Goal: Task Accomplishment & Management: Complete application form

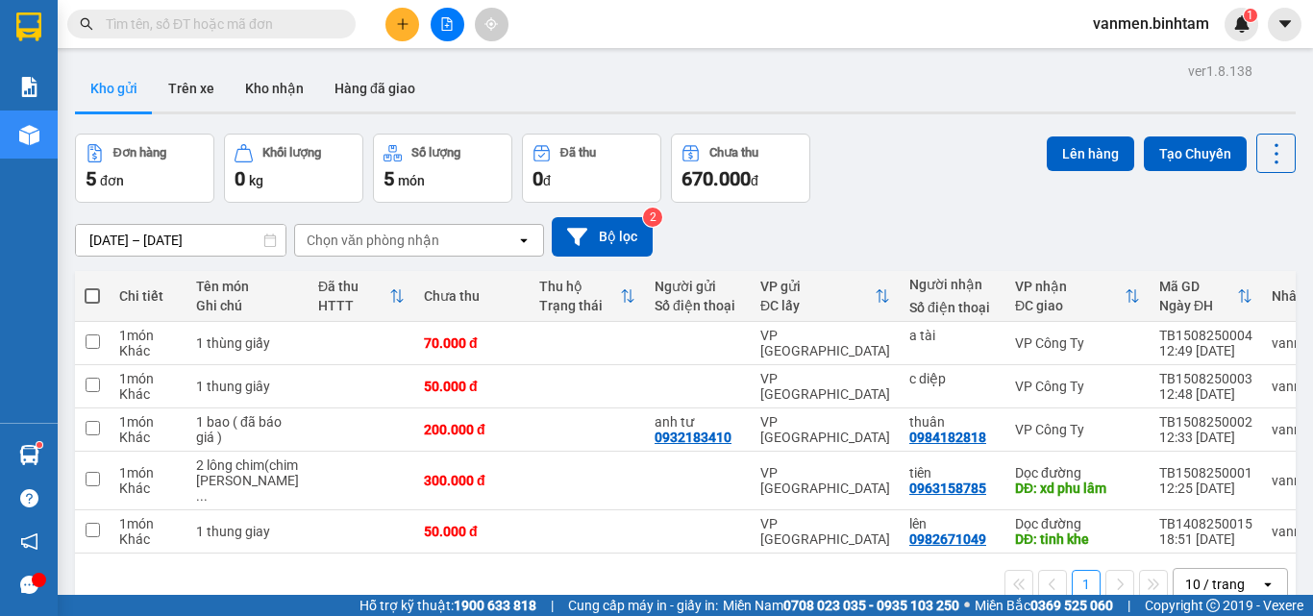
click at [394, 22] on button at bounding box center [402, 25] width 34 height 34
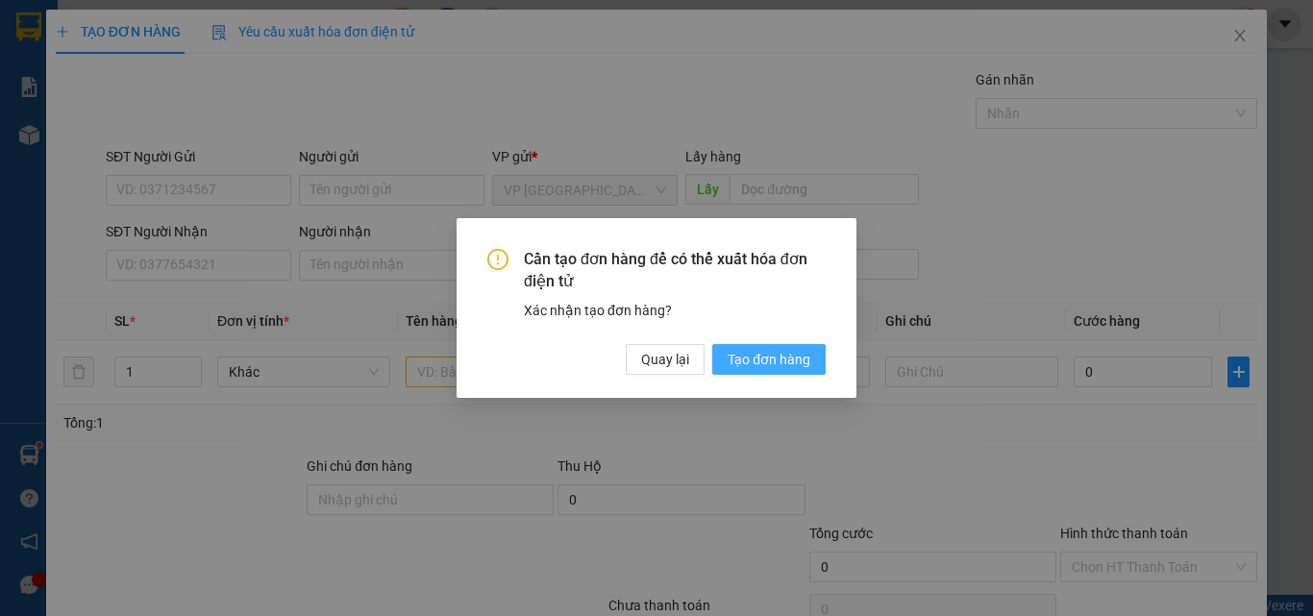
click at [750, 366] on span "Tạo đơn hàng" at bounding box center [769, 359] width 83 height 21
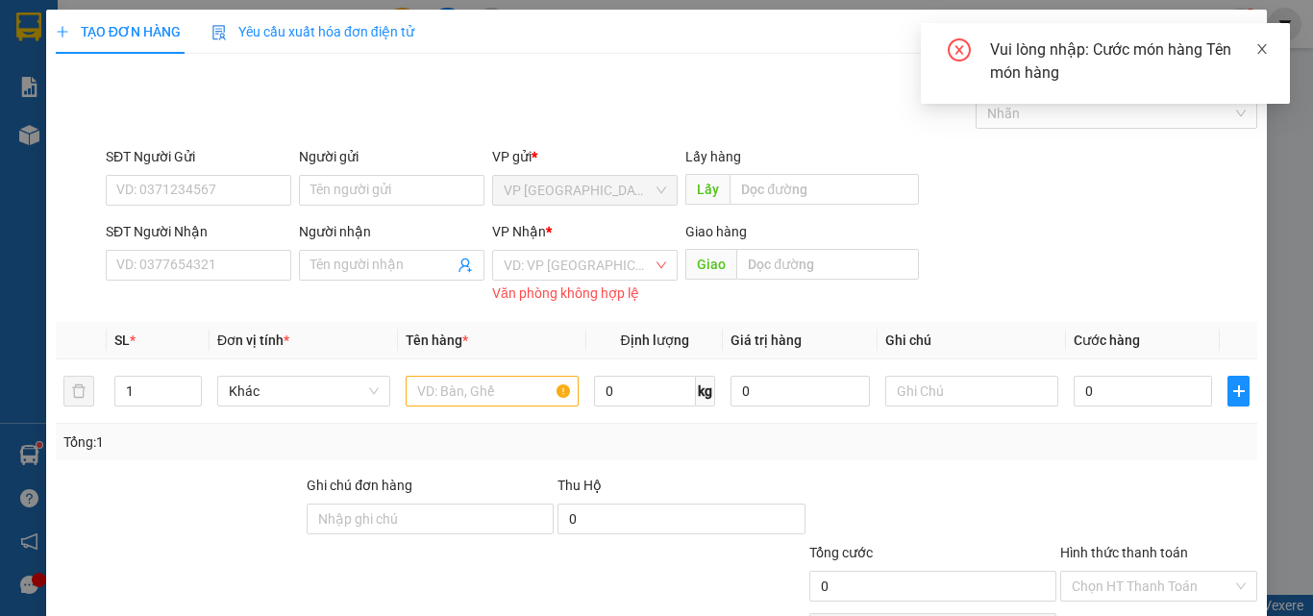
click at [1263, 47] on icon "close" at bounding box center [1262, 49] width 10 height 10
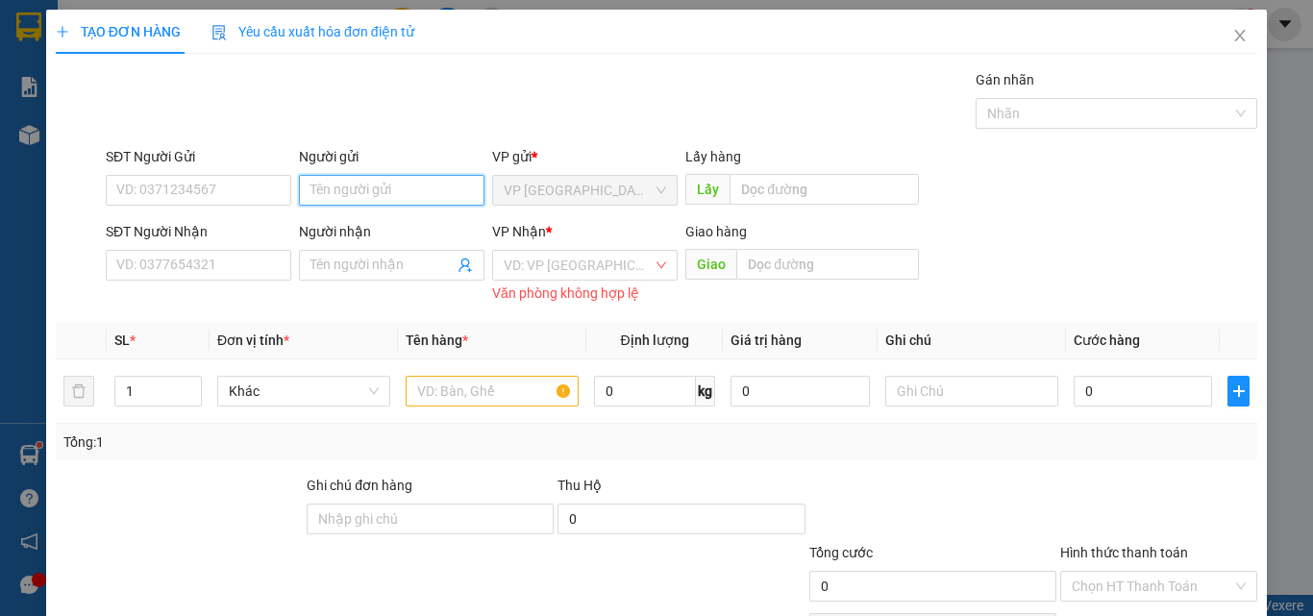
click at [375, 180] on input "Người gửi" at bounding box center [391, 190] width 185 height 31
type input "binh dung"
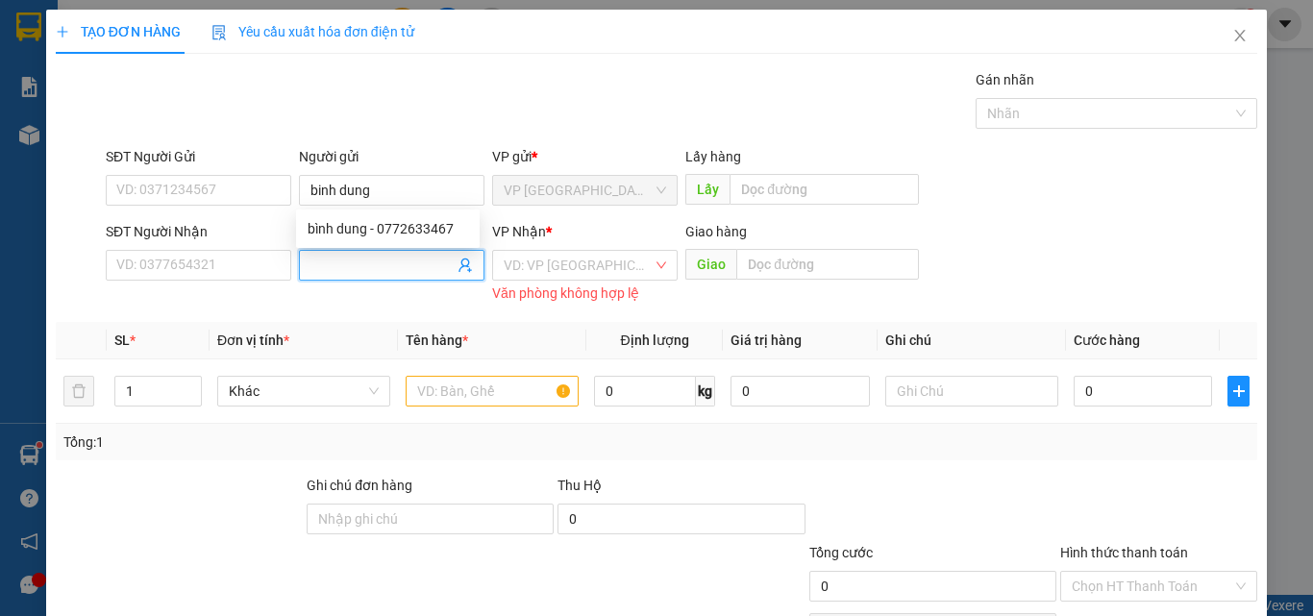
click at [336, 259] on input "Người nhận" at bounding box center [381, 265] width 143 height 21
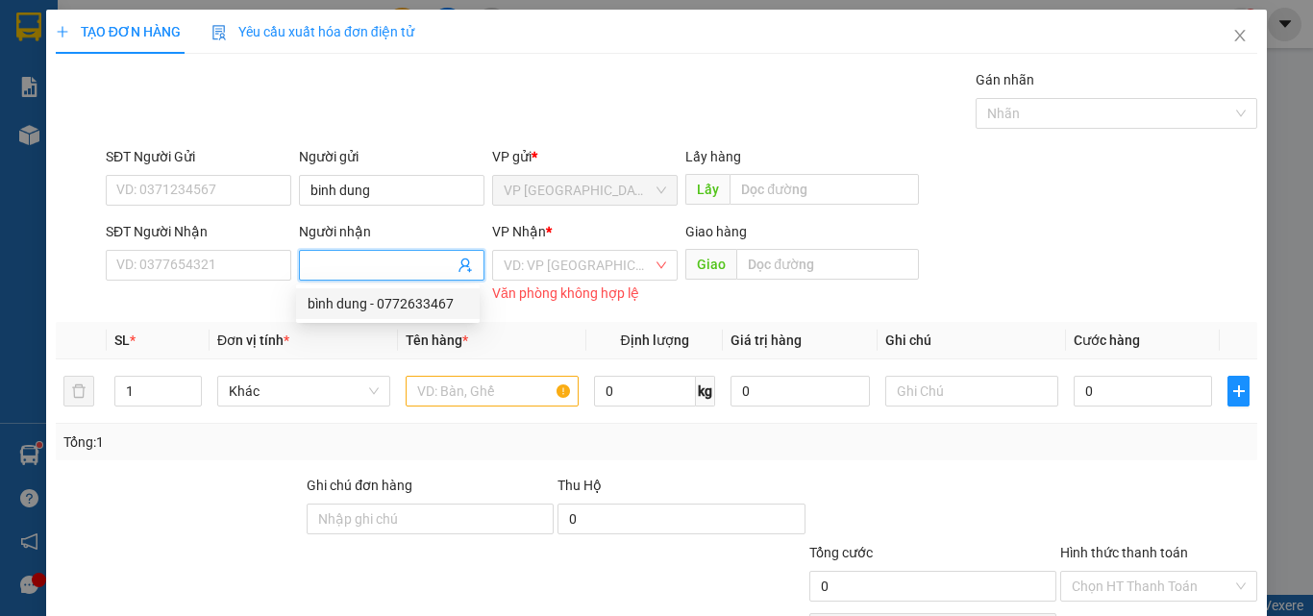
click at [326, 258] on input "Người nhận" at bounding box center [381, 265] width 143 height 21
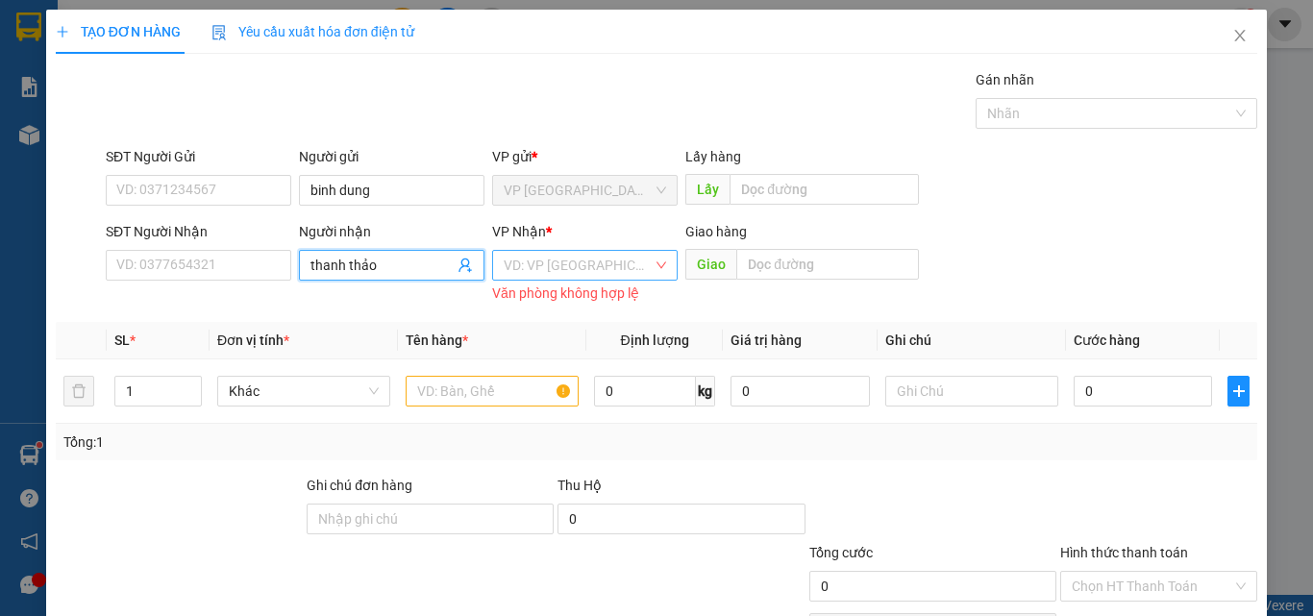
type input "thanh thảo"
click at [606, 264] on input "search" at bounding box center [578, 265] width 149 height 29
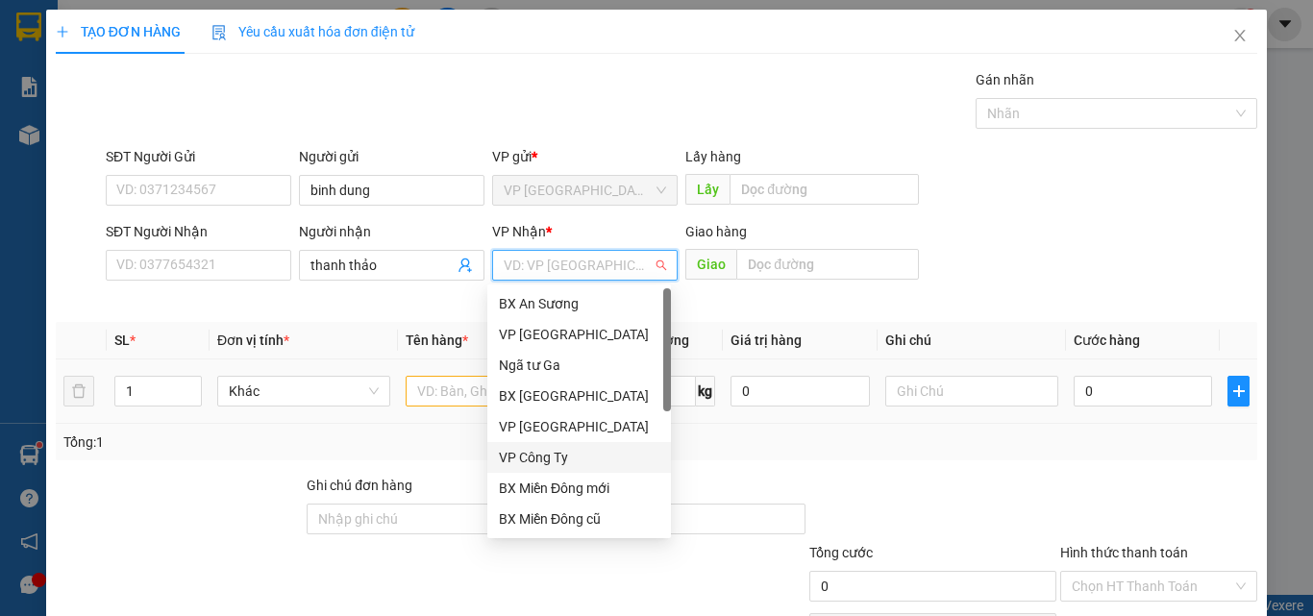
drag, startPoint x: 531, startPoint y: 454, endPoint x: 668, endPoint y: 407, distance: 144.1
click at [531, 453] on div "VP Công Ty" at bounding box center [579, 457] width 160 height 21
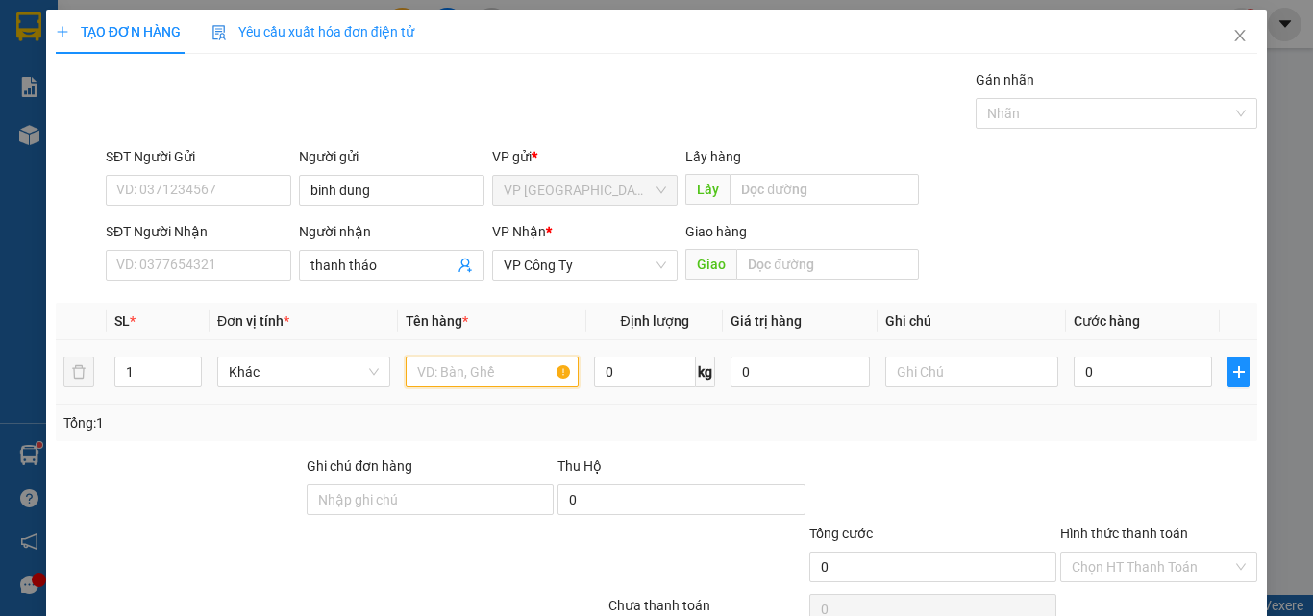
click at [499, 373] on input "text" at bounding box center [492, 372] width 173 height 31
type input "1 bao dép"
click at [1109, 365] on input "0" at bounding box center [1142, 372] width 138 height 31
type input "8"
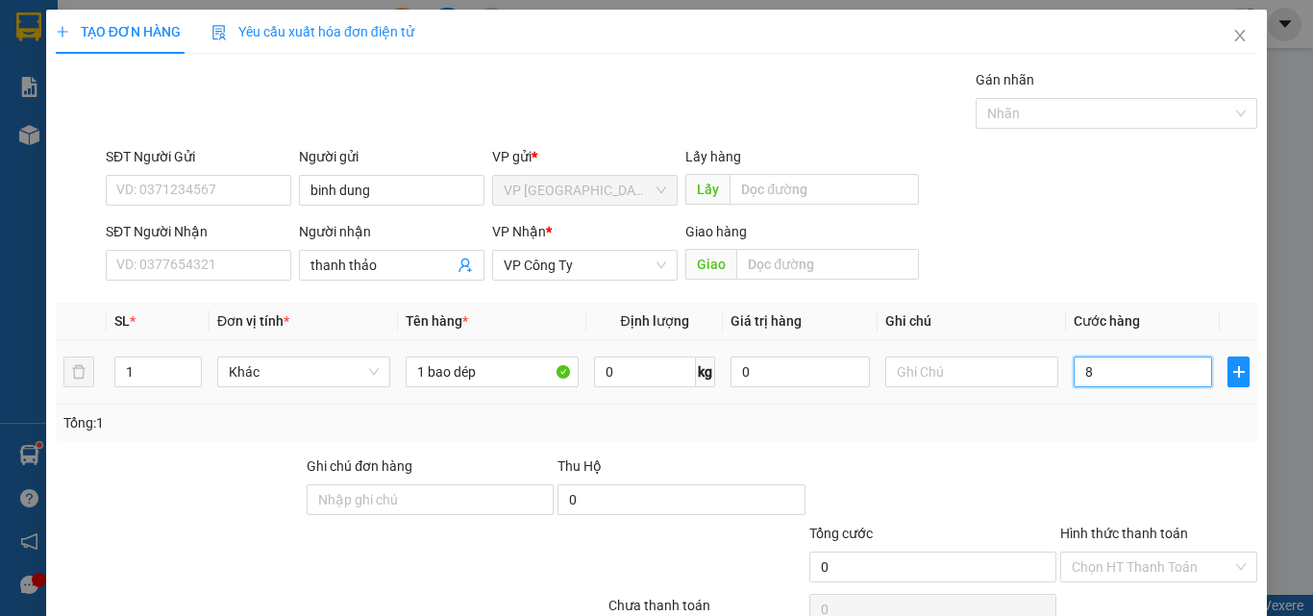
type input "8"
type input "80"
type input "800"
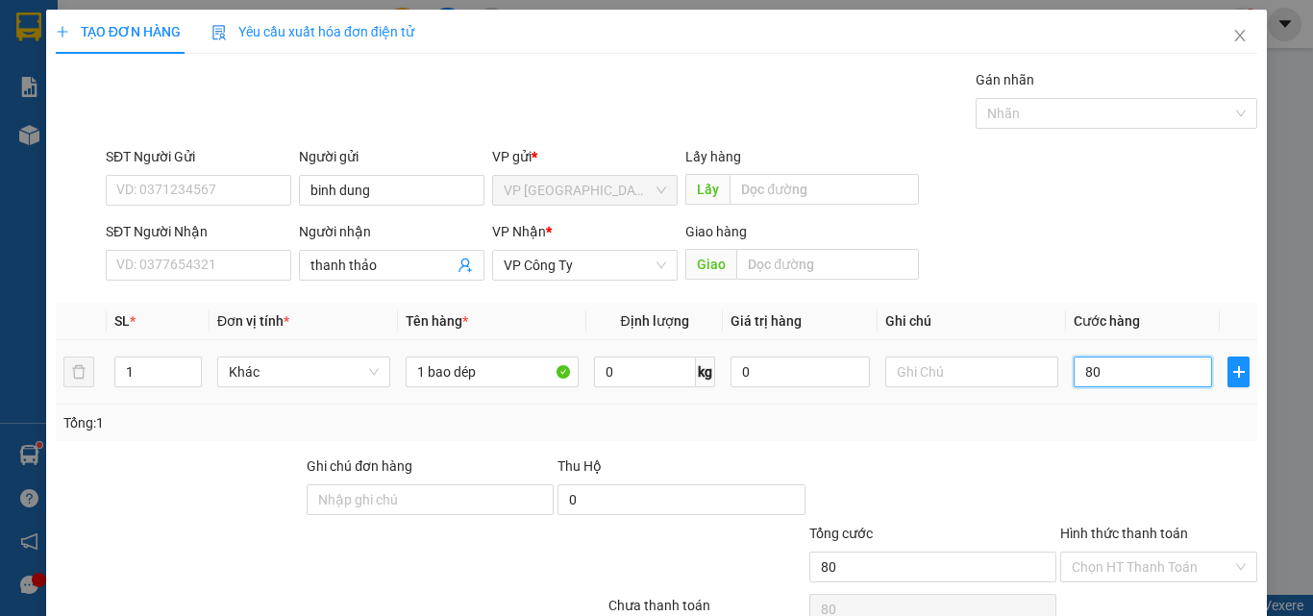
type input "800"
type input "8.000"
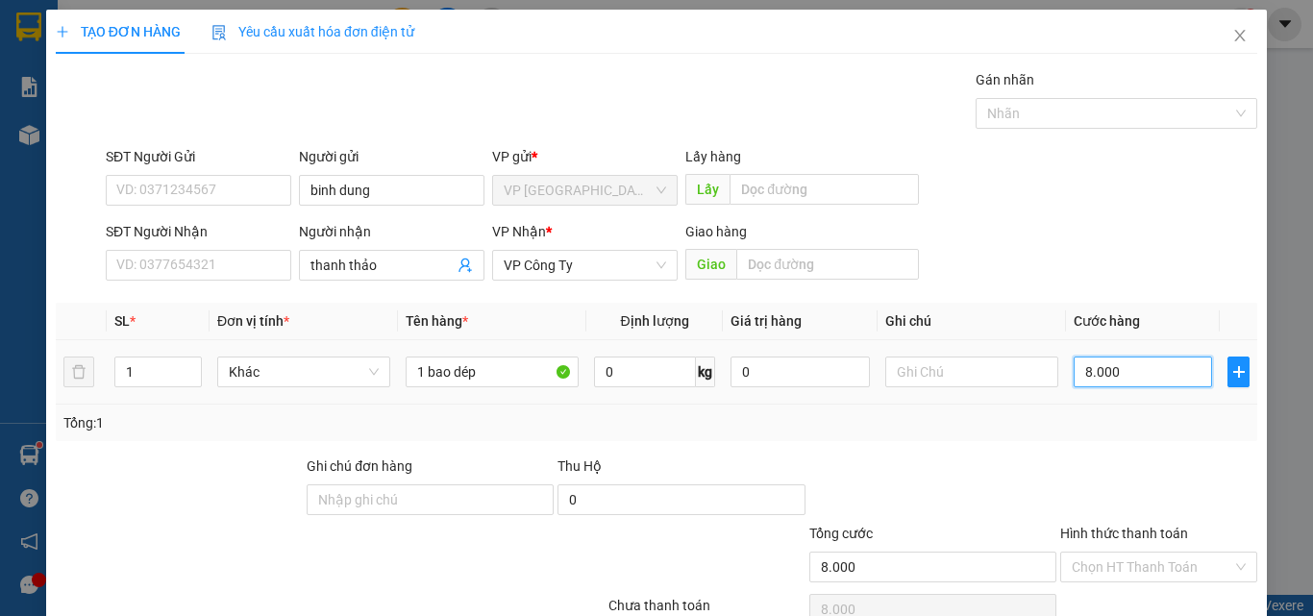
type input "80.000"
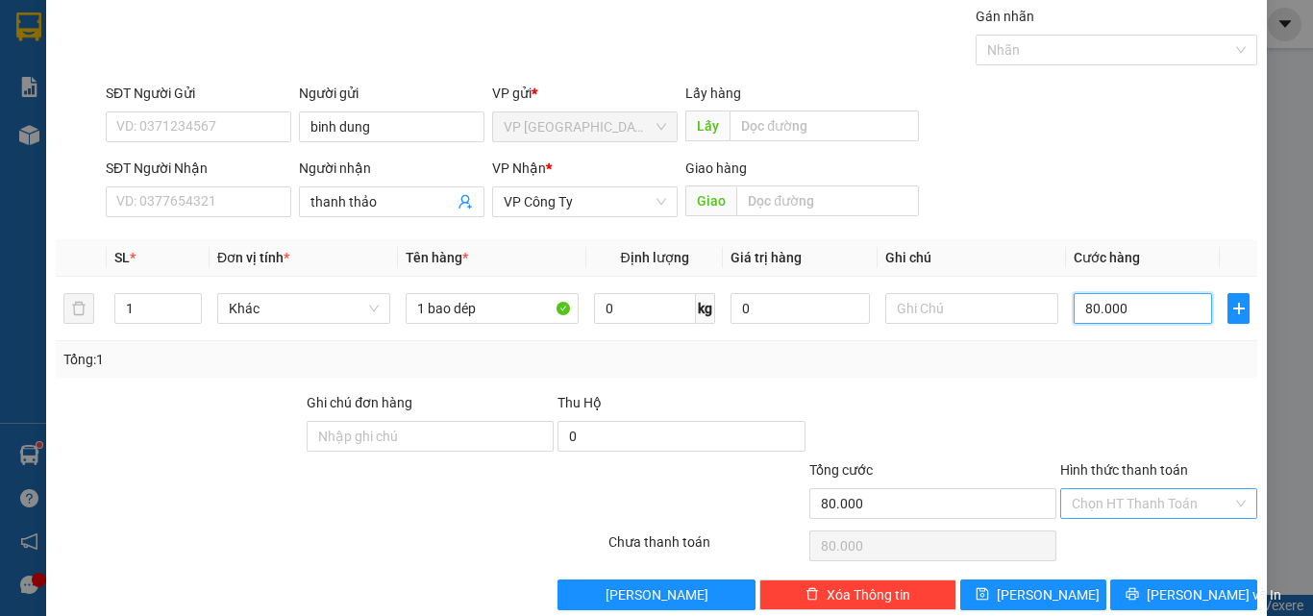
scroll to position [95, 0]
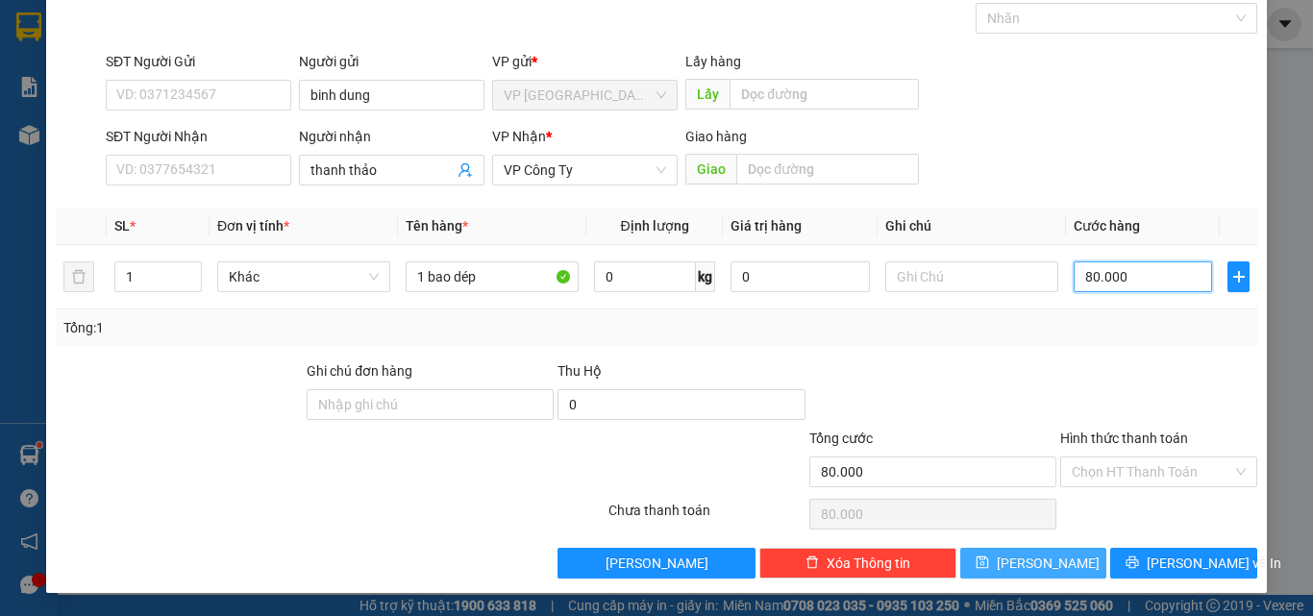
type input "80.000"
click at [1018, 569] on button "[PERSON_NAME]" at bounding box center [1033, 563] width 147 height 31
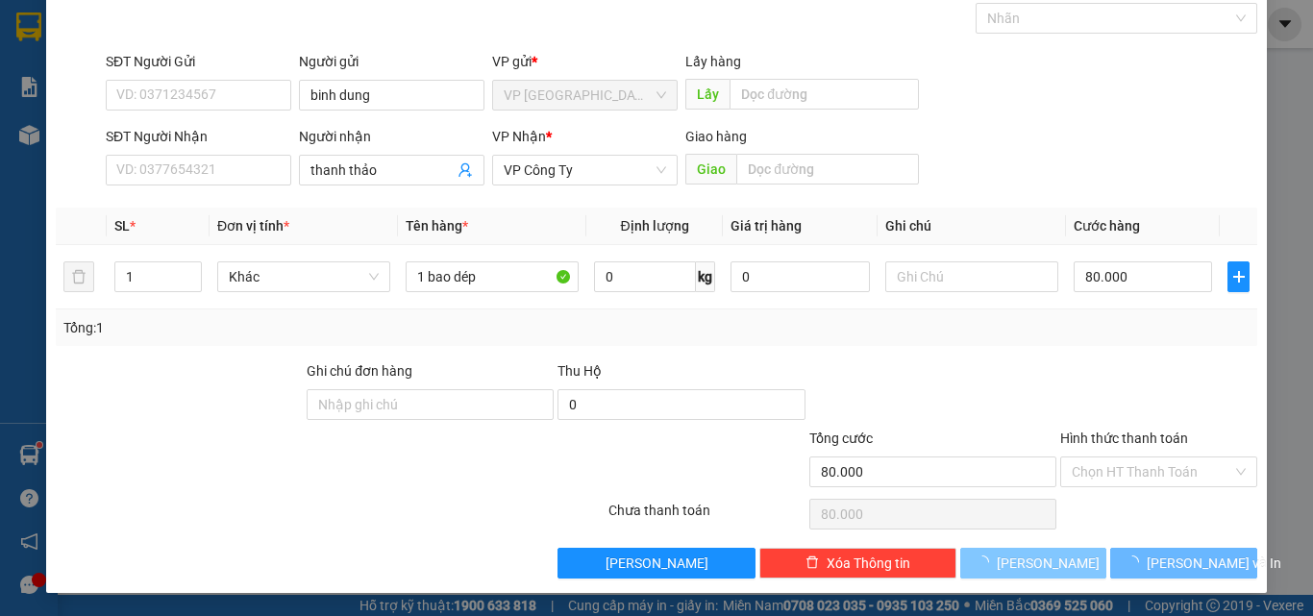
type input "0"
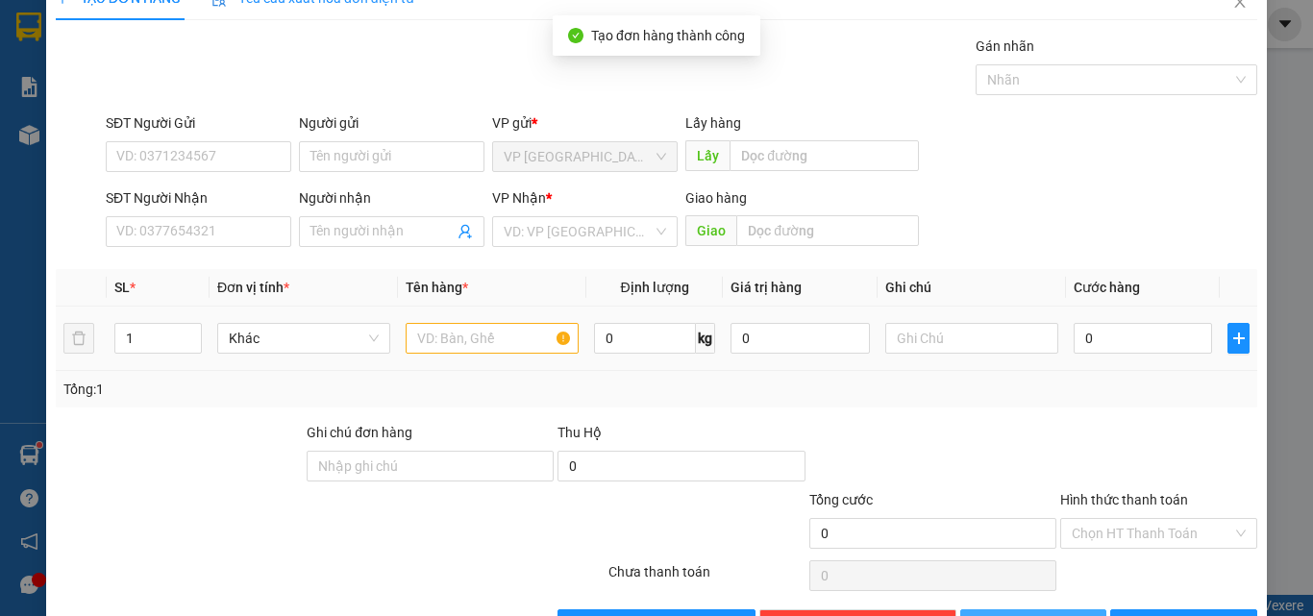
scroll to position [0, 0]
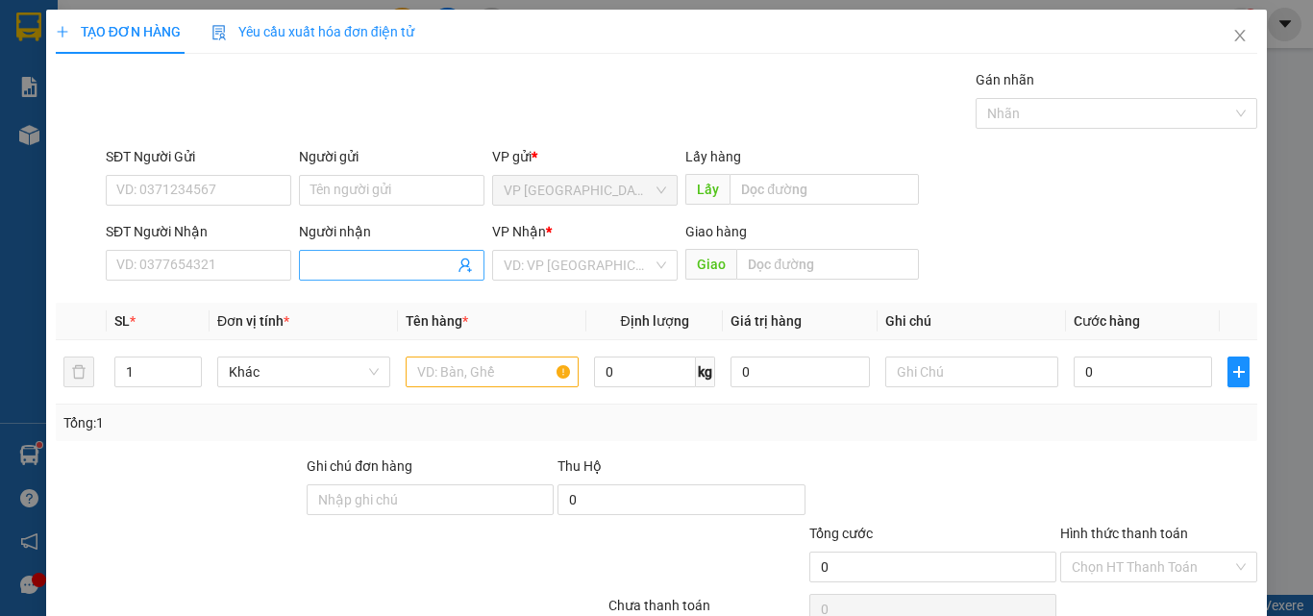
click at [330, 258] on input "Người nhận" at bounding box center [381, 265] width 143 height 21
type input "minh hien chị"
click at [566, 267] on input "search" at bounding box center [578, 265] width 149 height 29
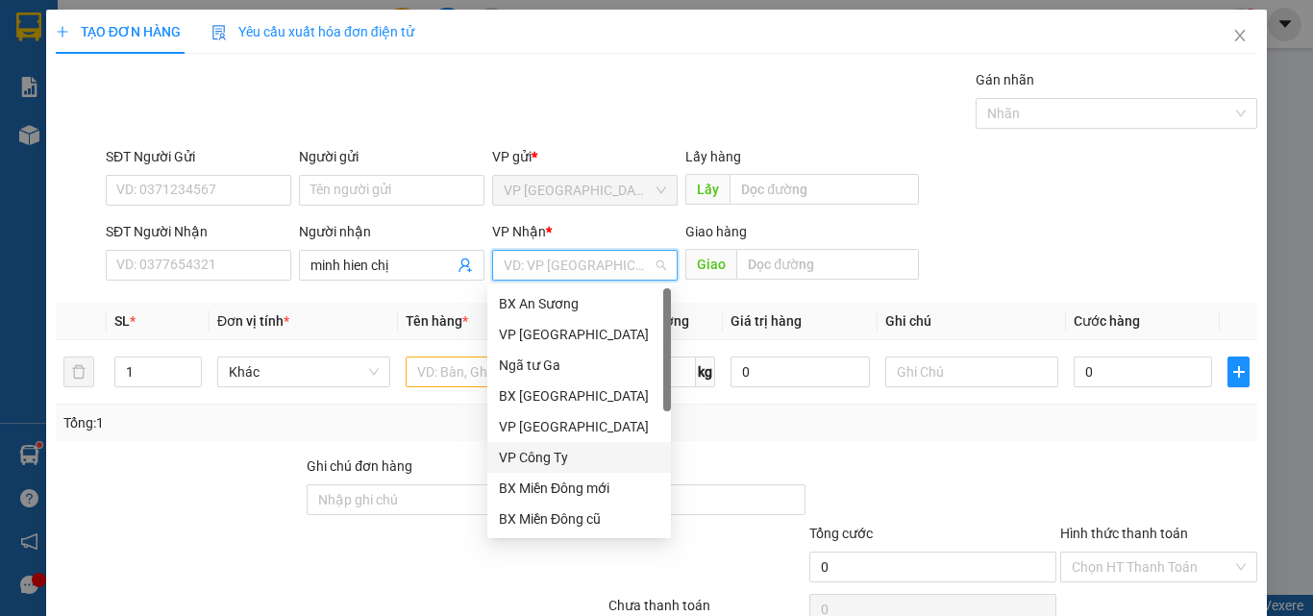
click at [563, 451] on div "VP Công Ty" at bounding box center [579, 457] width 160 height 21
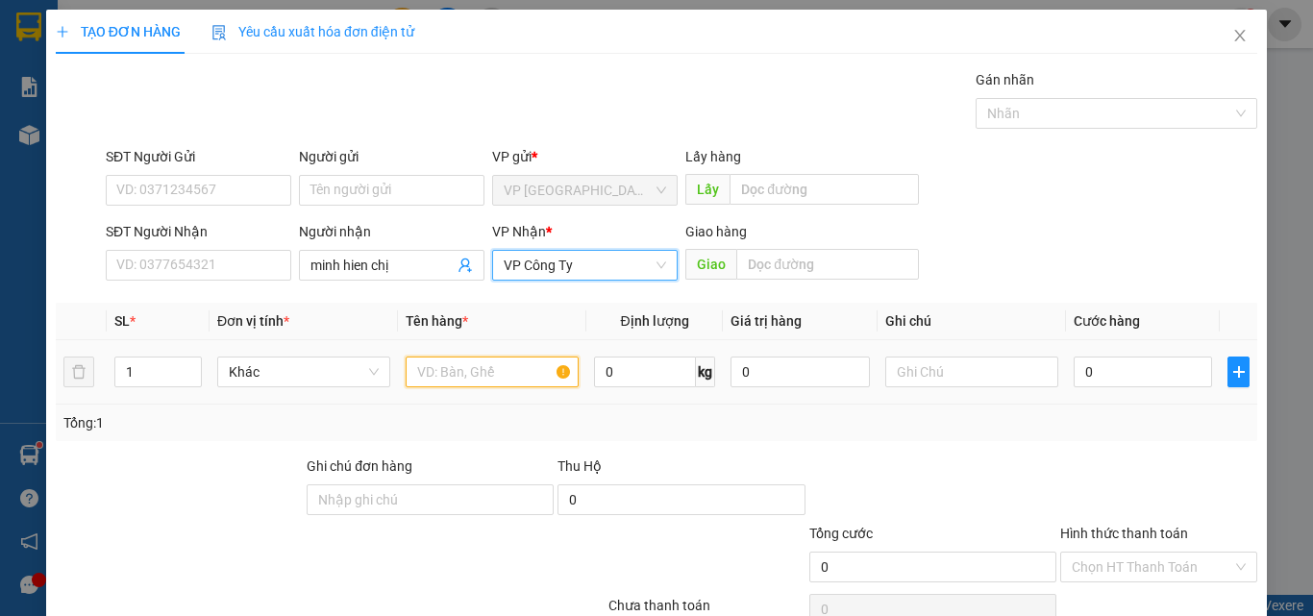
click at [467, 377] on input "text" at bounding box center [492, 372] width 173 height 31
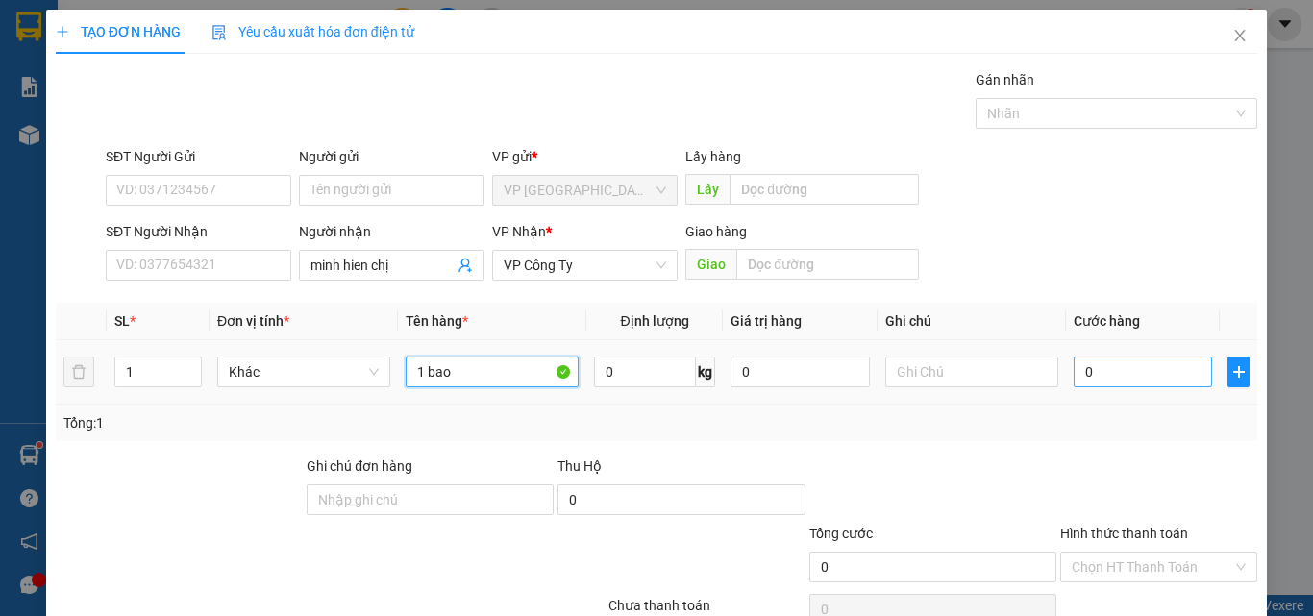
type input "1 bao"
click at [1101, 367] on input "0" at bounding box center [1142, 372] width 138 height 31
type input "1"
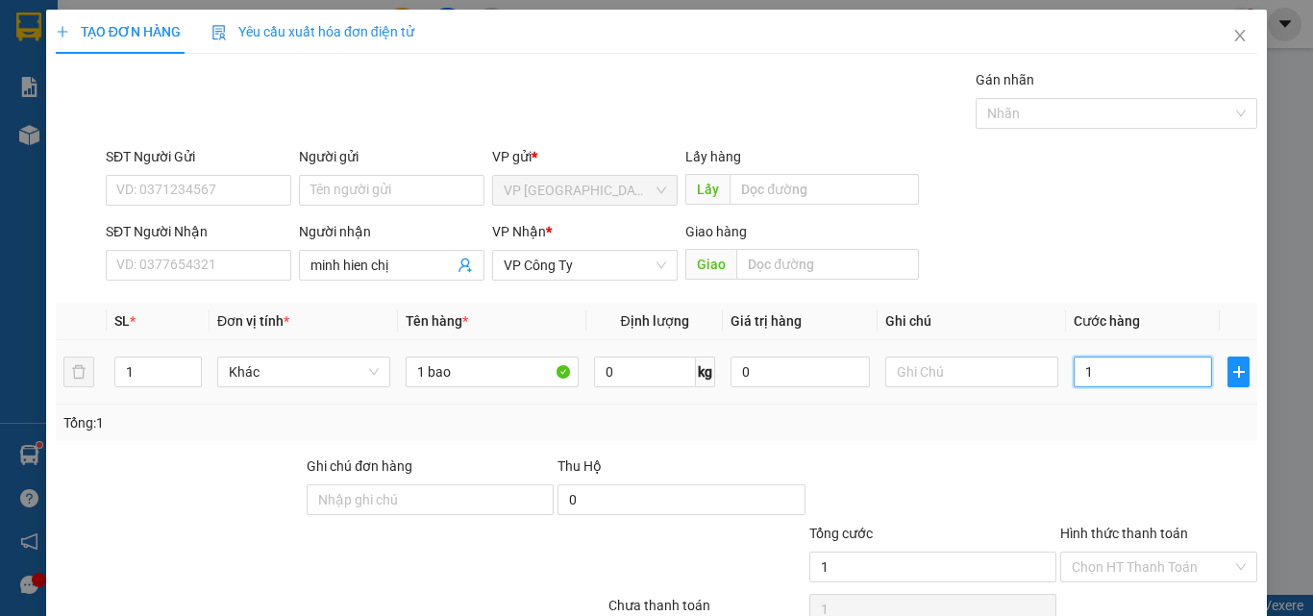
type input "10"
type input "100"
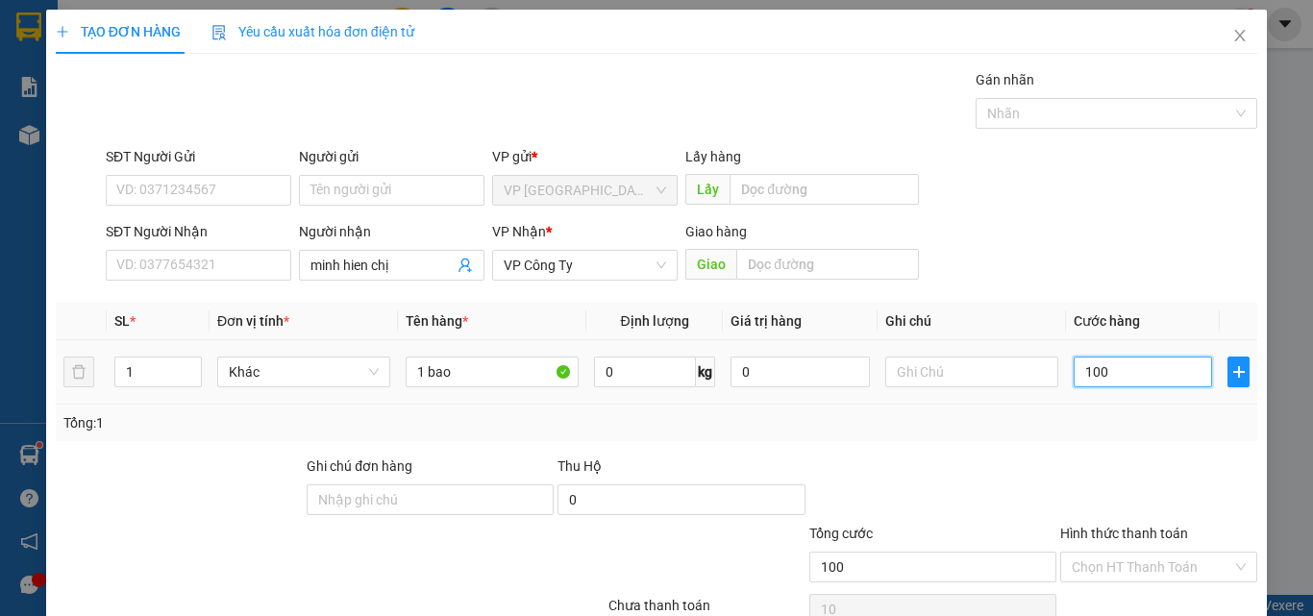
type input "100"
type input "1.000"
type input "10.000"
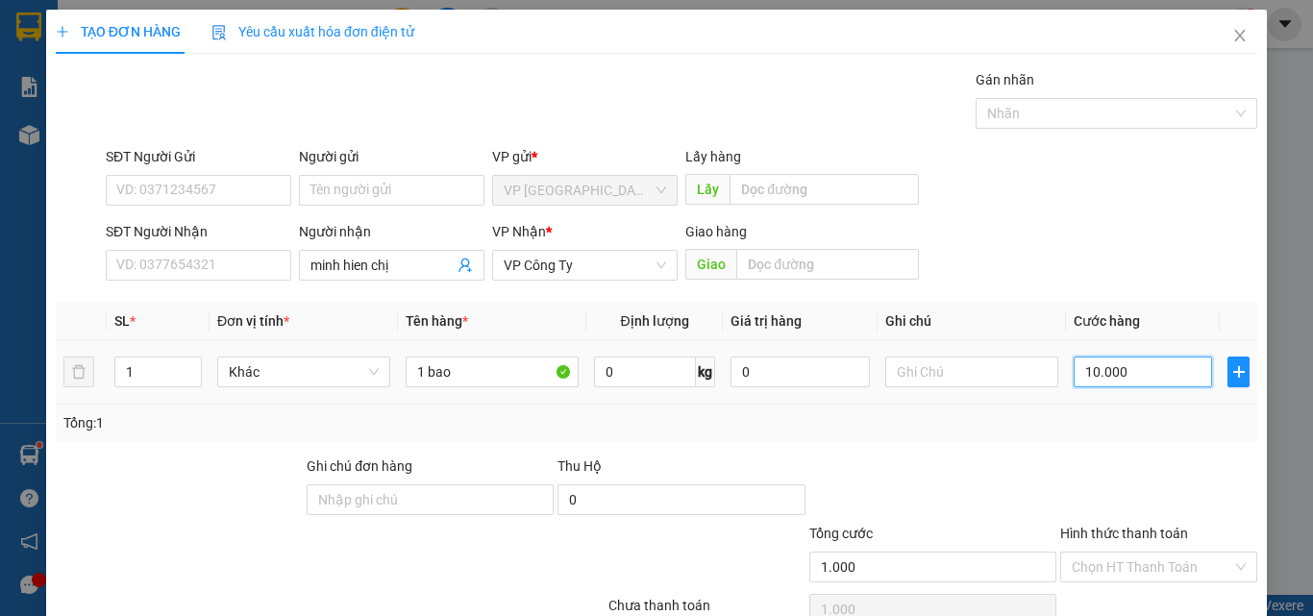
type input "10.000"
type input "100.000"
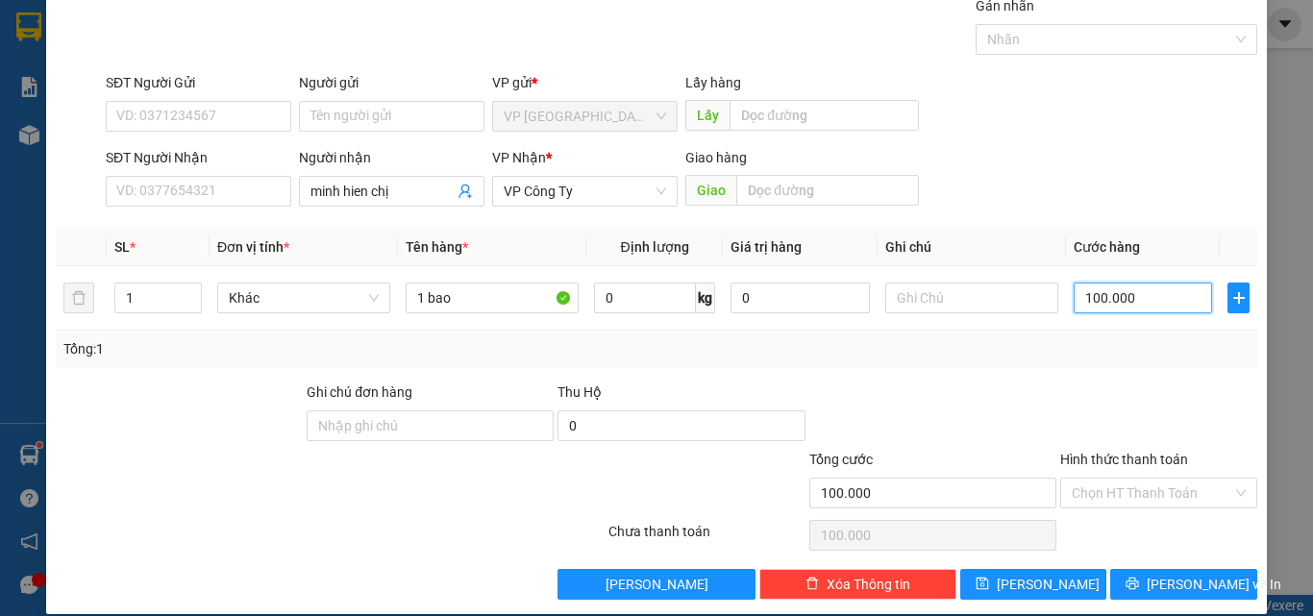
scroll to position [95, 0]
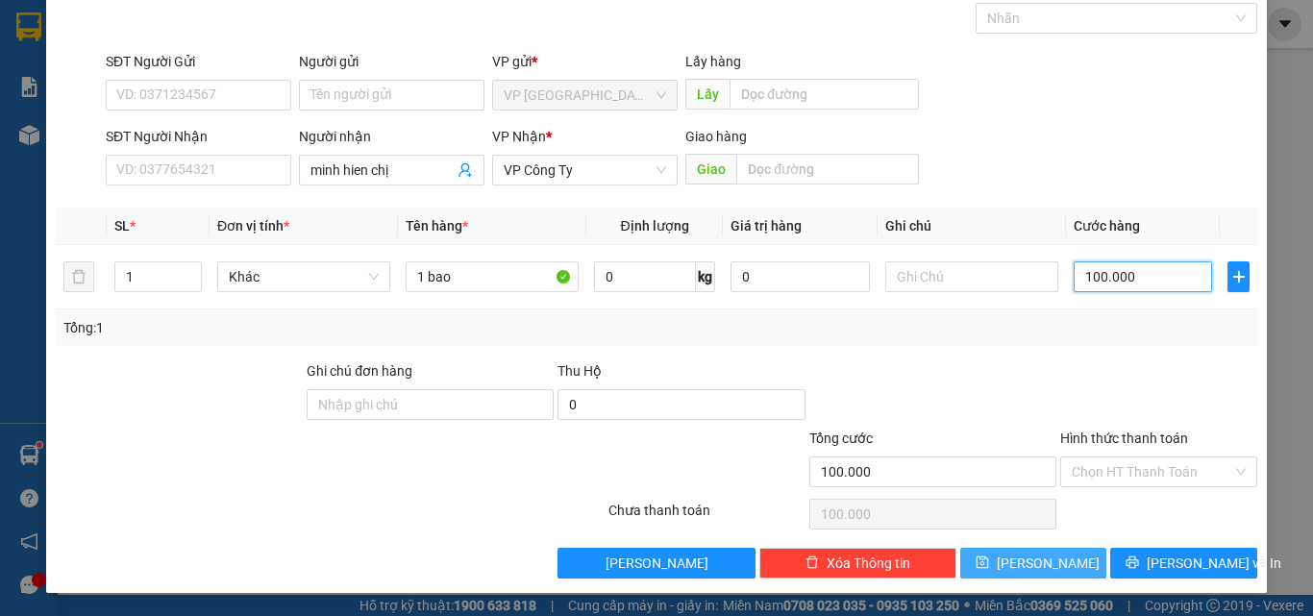
type input "100.000"
click at [1030, 559] on span "[PERSON_NAME]" at bounding box center [1048, 563] width 103 height 21
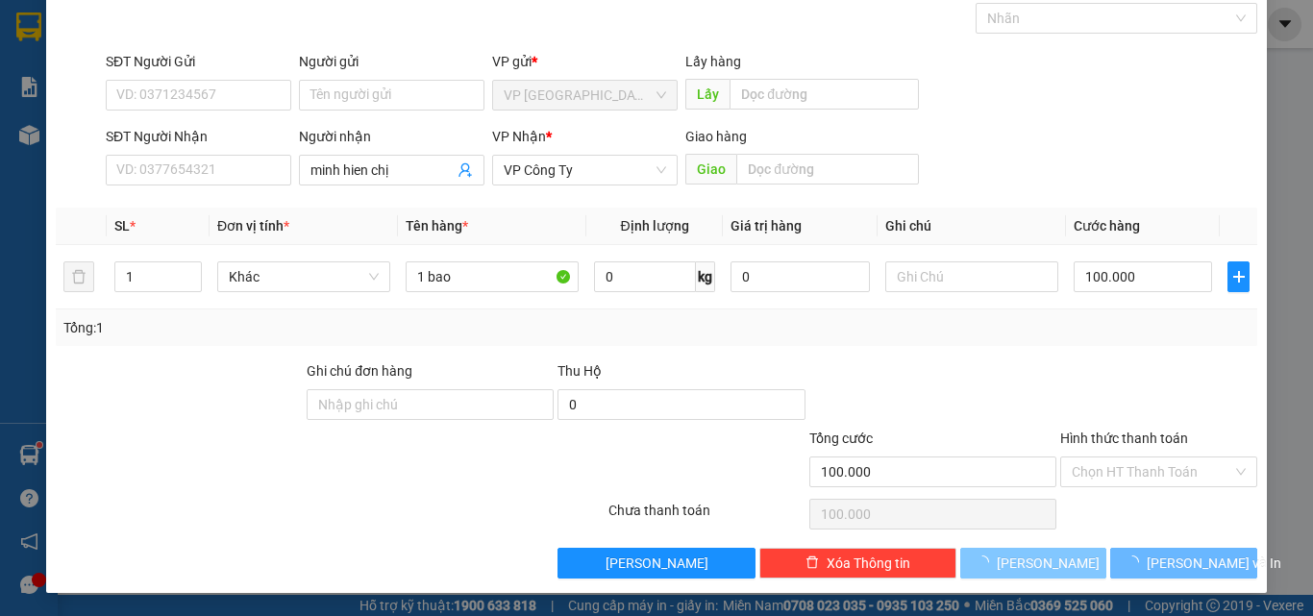
type input "0"
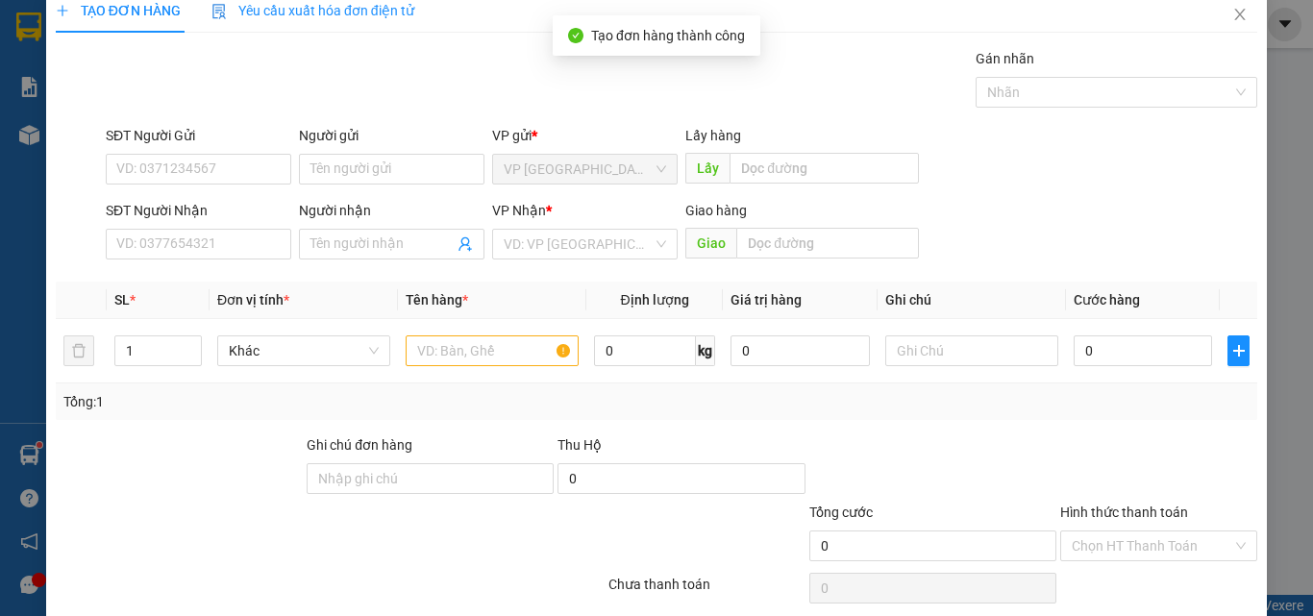
scroll to position [0, 0]
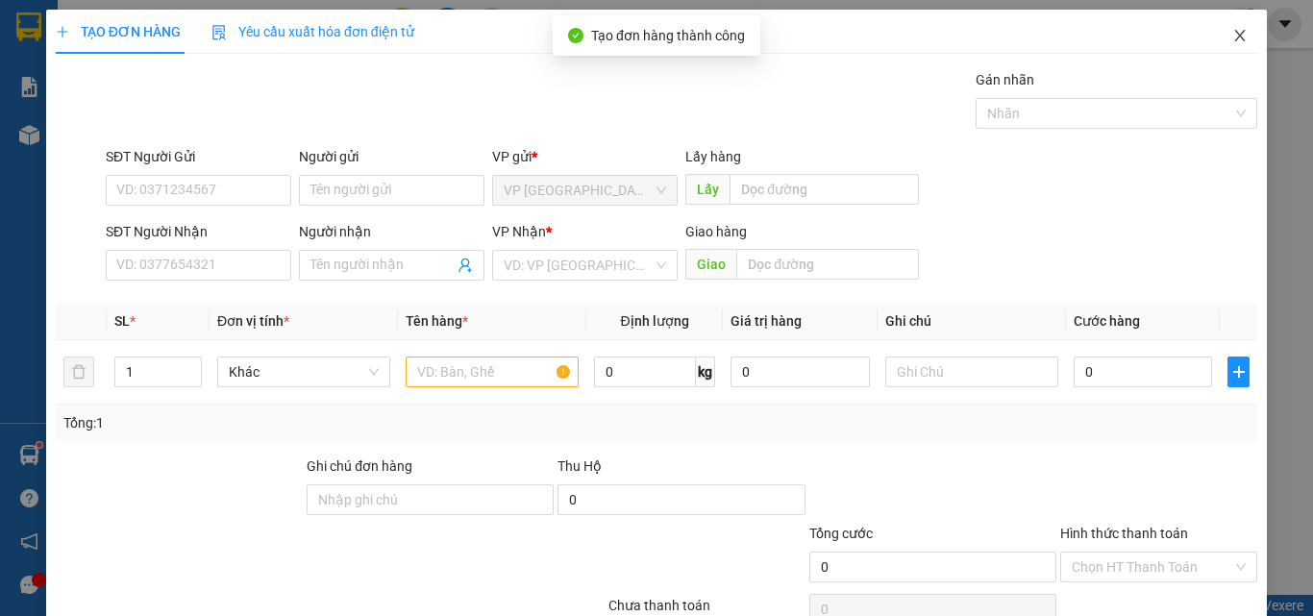
click at [1232, 35] on icon "close" at bounding box center [1239, 35] width 15 height 15
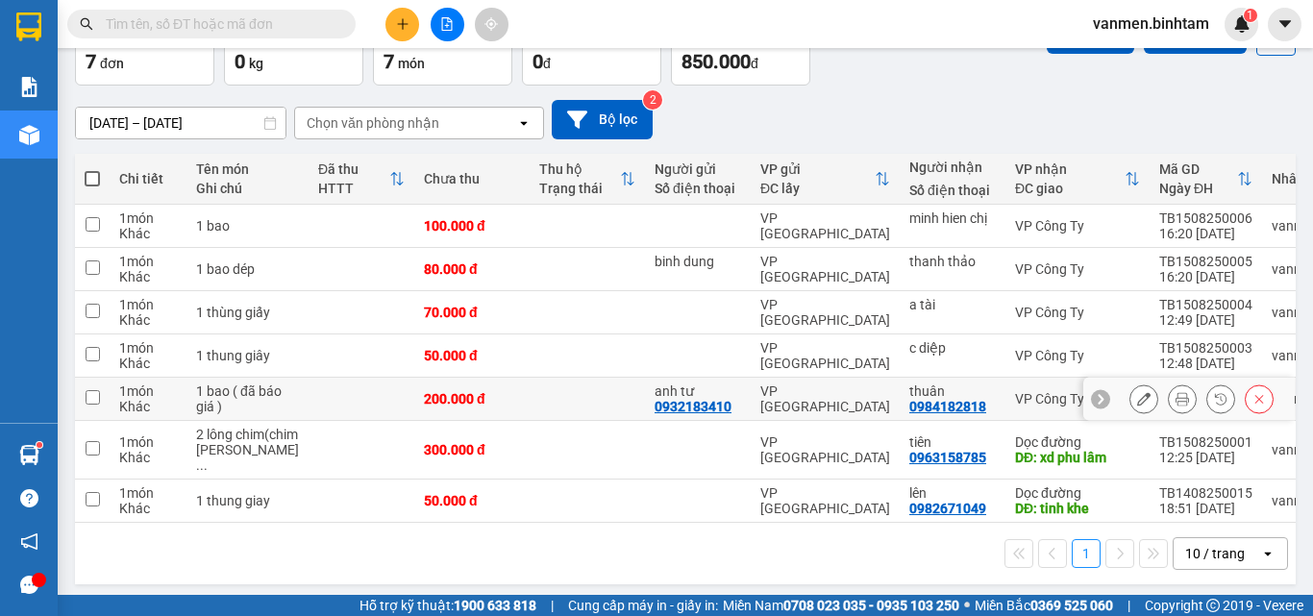
scroll to position [132, 0]
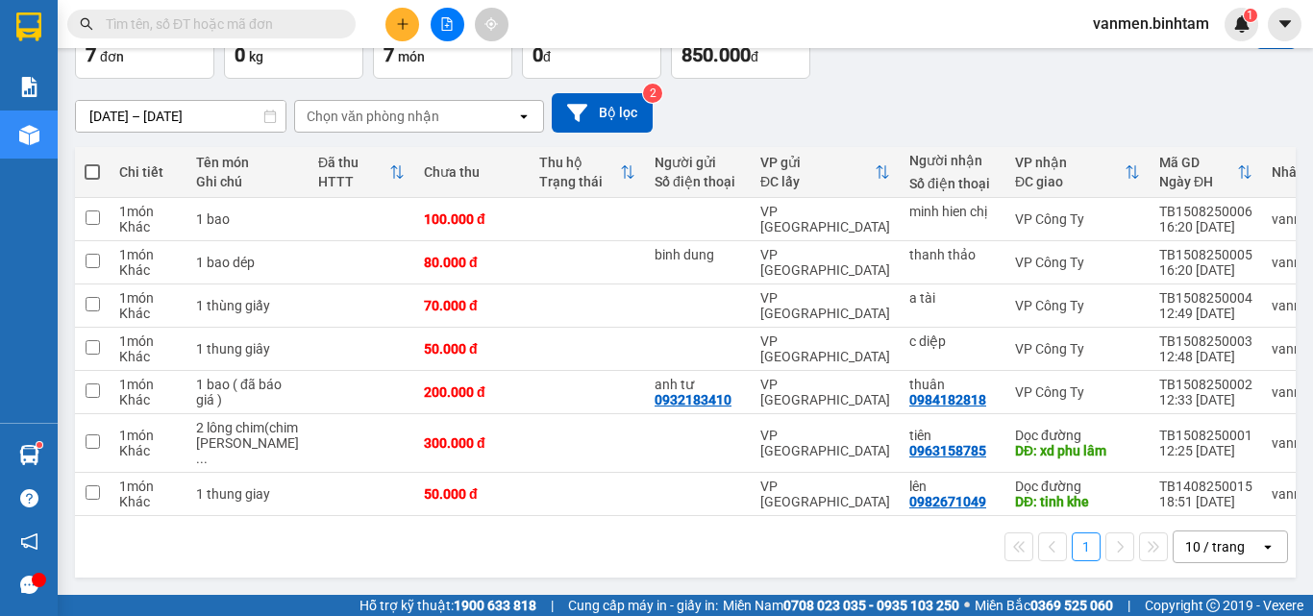
click at [86, 164] on span at bounding box center [92, 171] width 15 height 15
click at [92, 162] on input "checkbox" at bounding box center [92, 162] width 0 height 0
checkbox input "true"
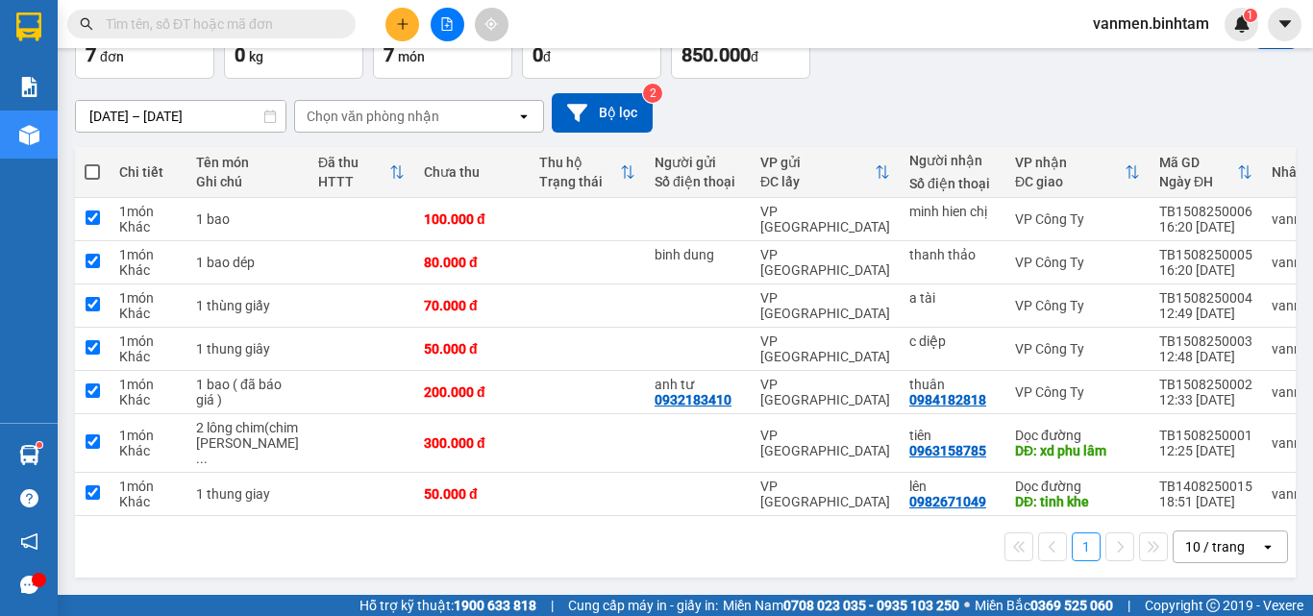
checkbox input "true"
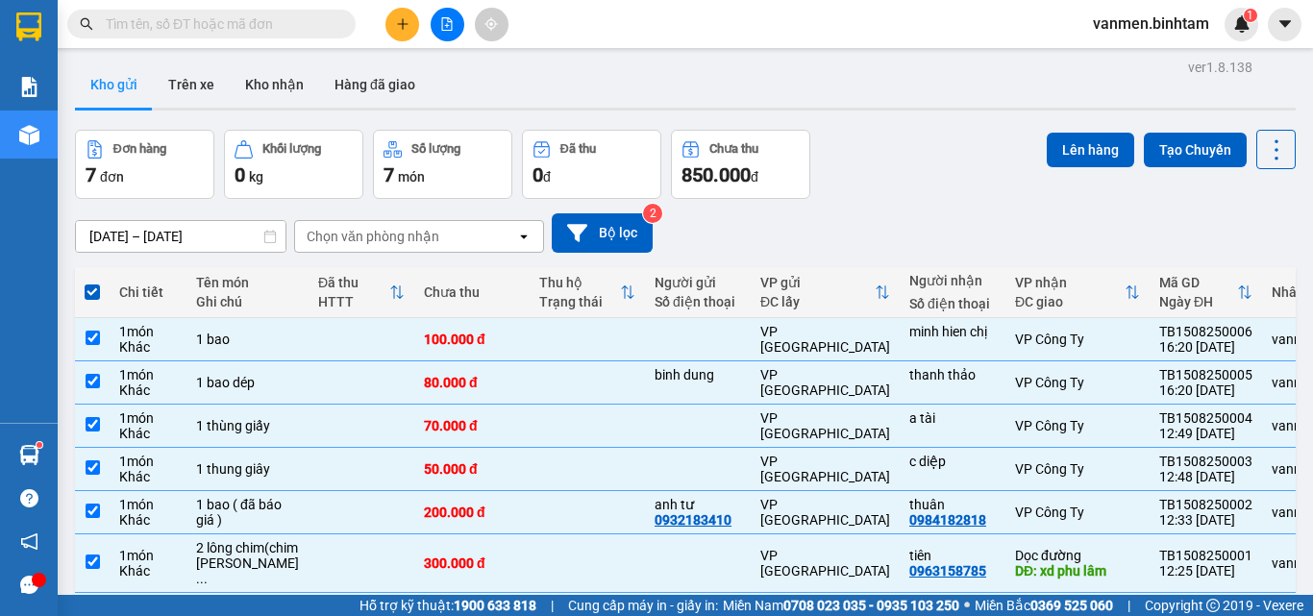
scroll to position [0, 0]
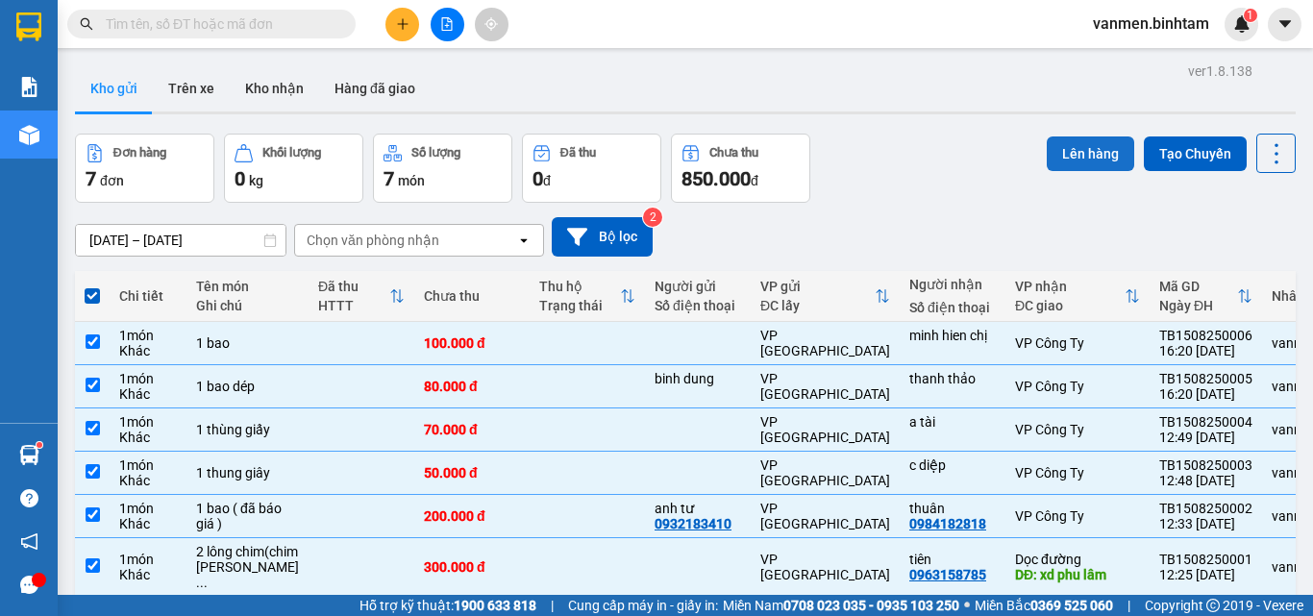
click at [1081, 156] on button "Lên hàng" at bounding box center [1090, 153] width 87 height 35
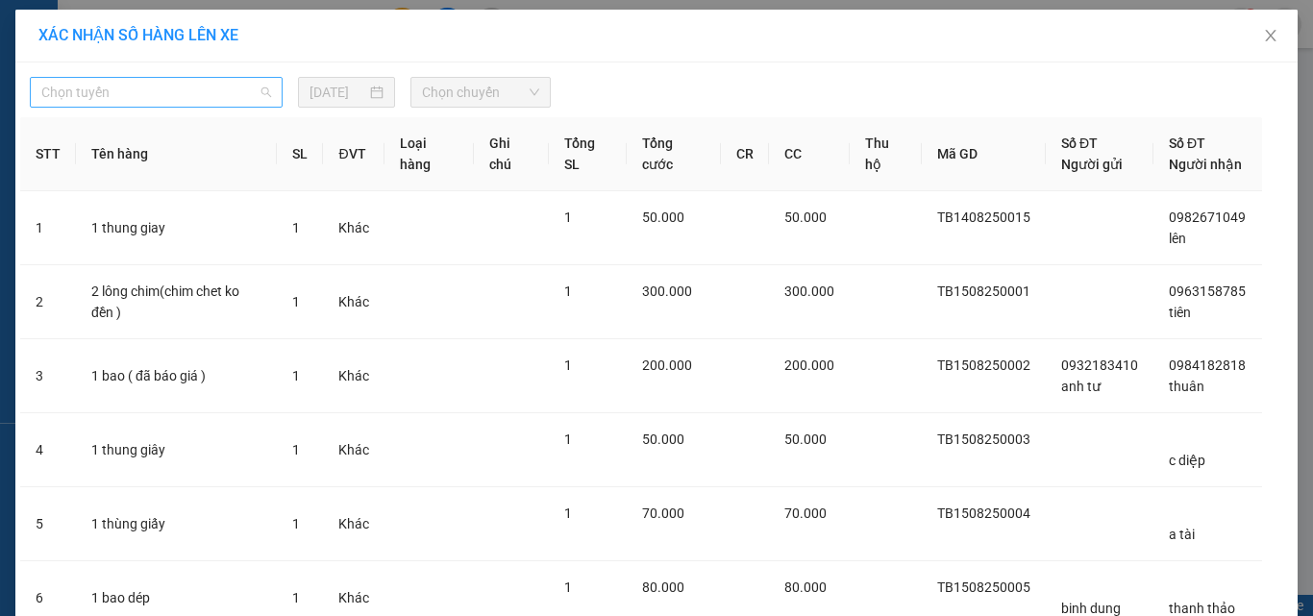
click at [210, 95] on span "Chọn tuyến" at bounding box center [156, 92] width 230 height 29
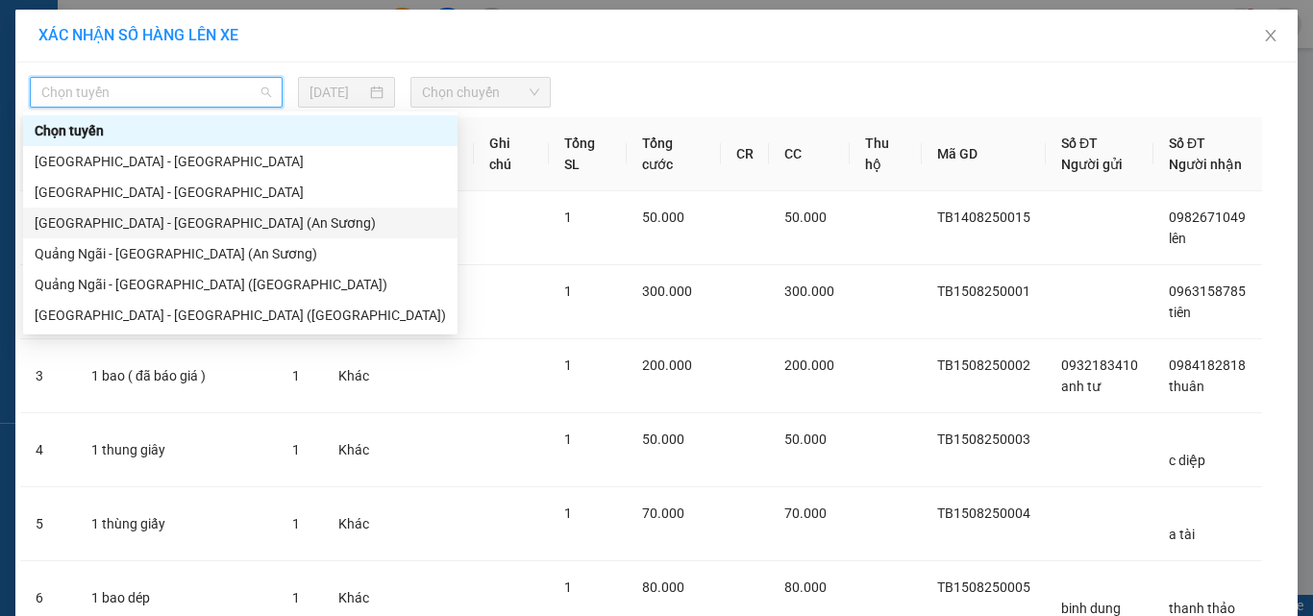
click at [83, 222] on div "[GEOGRAPHIC_DATA] - [GEOGRAPHIC_DATA] (An Sương)" at bounding box center [240, 222] width 411 height 21
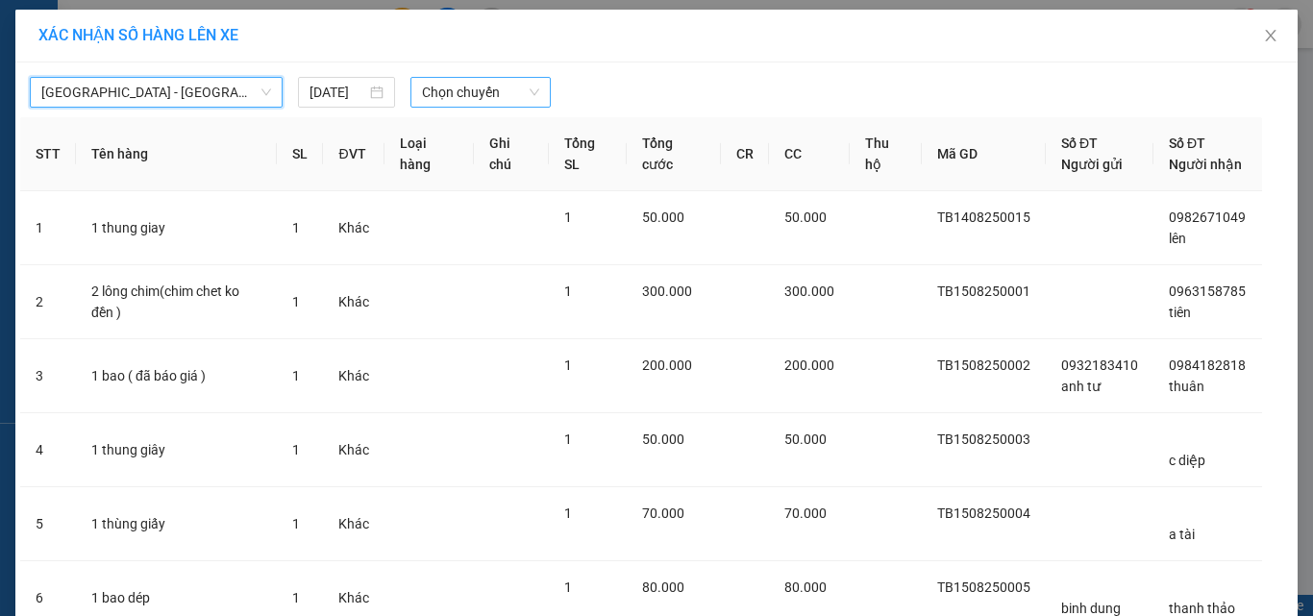
click at [462, 90] on span "Chọn chuyến" at bounding box center [481, 92] width 118 height 29
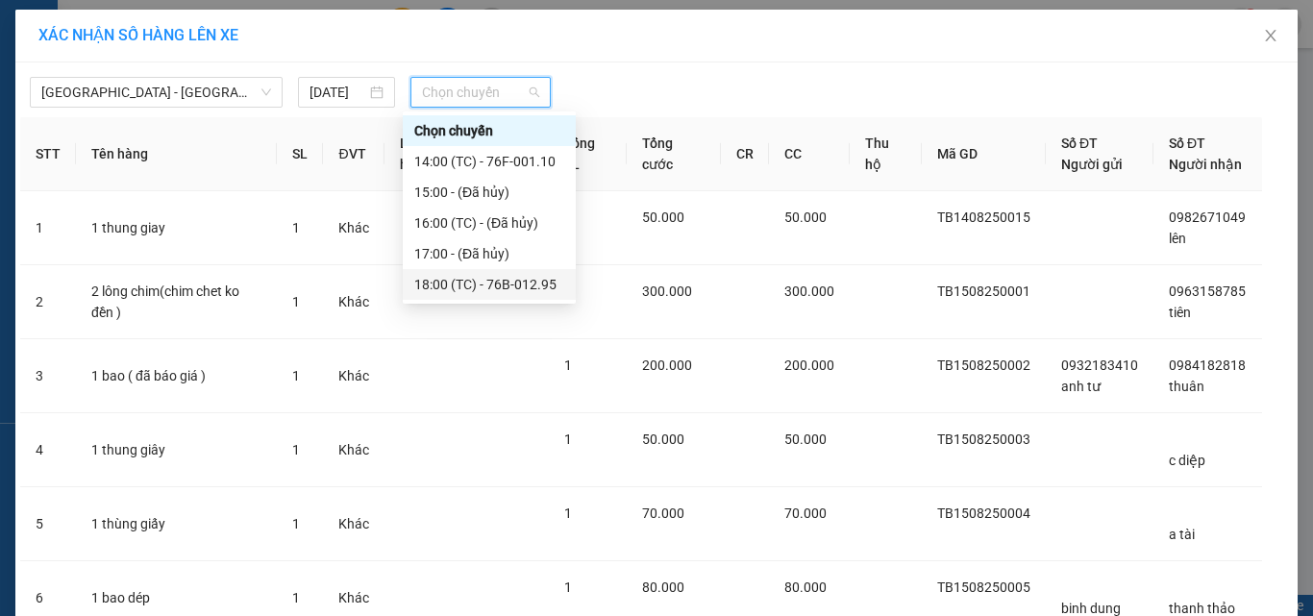
click at [456, 282] on div "18:00 (TC) - 76B-012.95" at bounding box center [489, 284] width 150 height 21
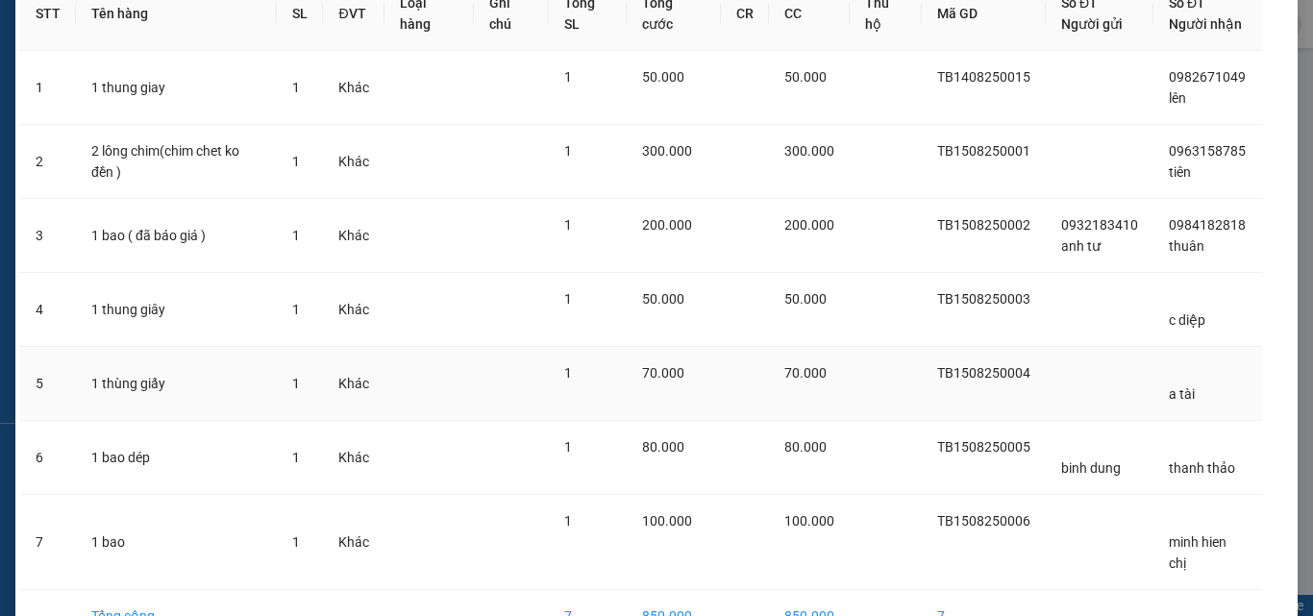
scroll to position [266, 0]
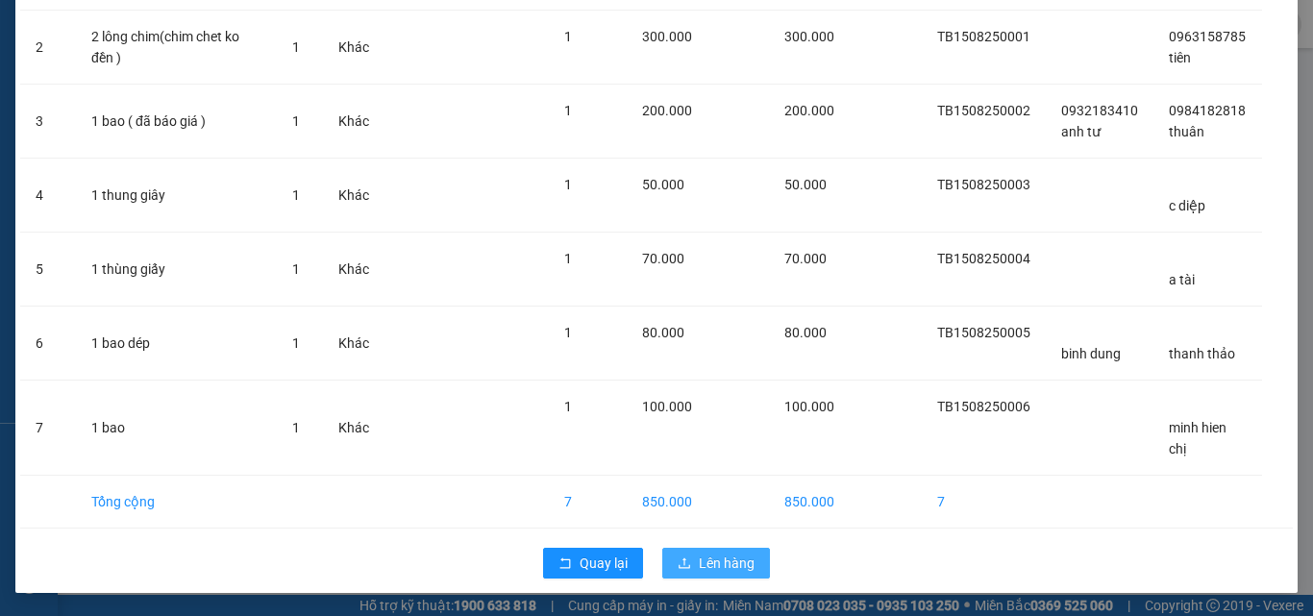
click at [708, 566] on span "Lên hàng" at bounding box center [727, 563] width 56 height 21
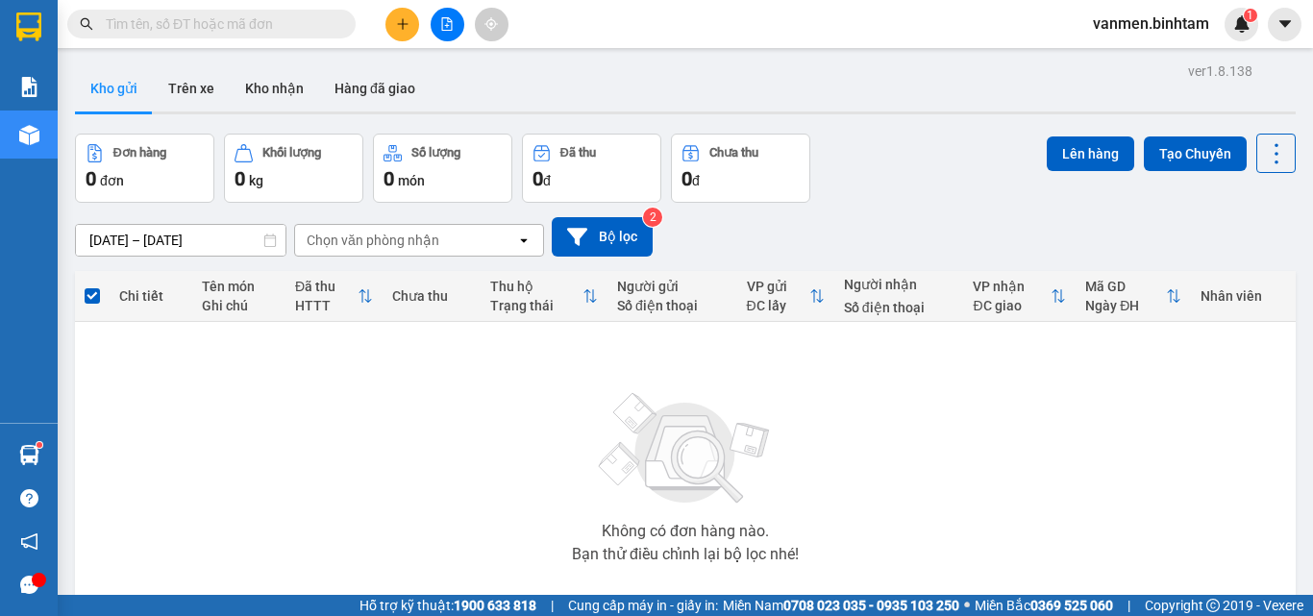
click at [443, 21] on icon "file-add" at bounding box center [446, 23] width 13 height 13
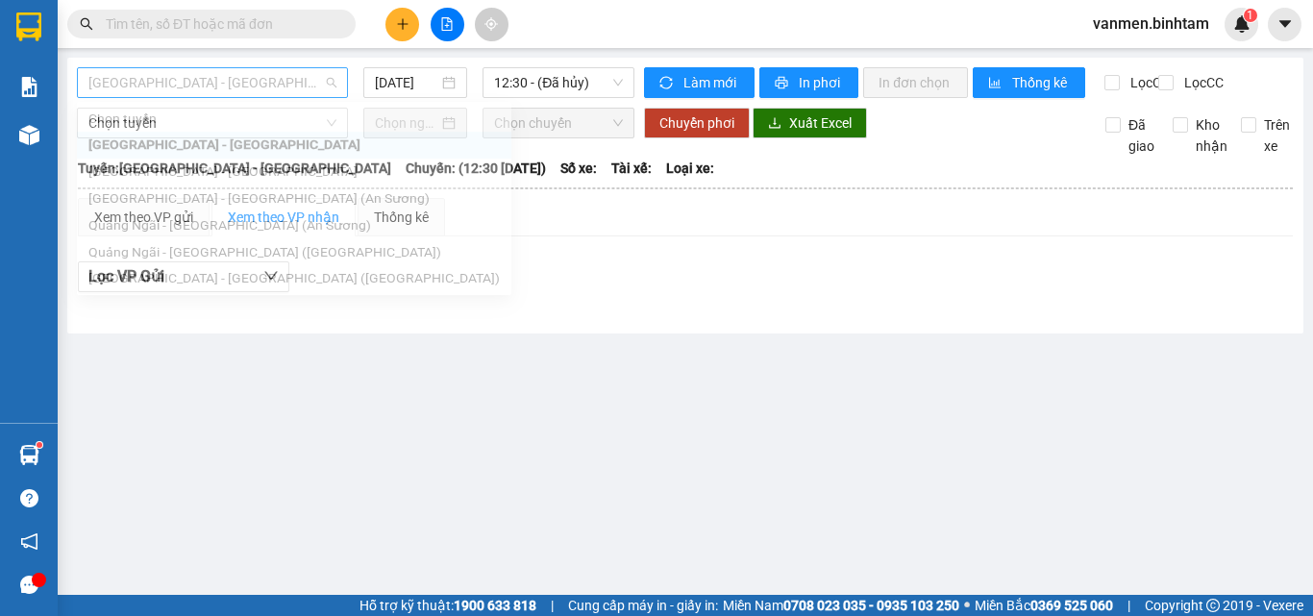
click at [193, 72] on span "[GEOGRAPHIC_DATA] - [GEOGRAPHIC_DATA]" at bounding box center [212, 82] width 248 height 29
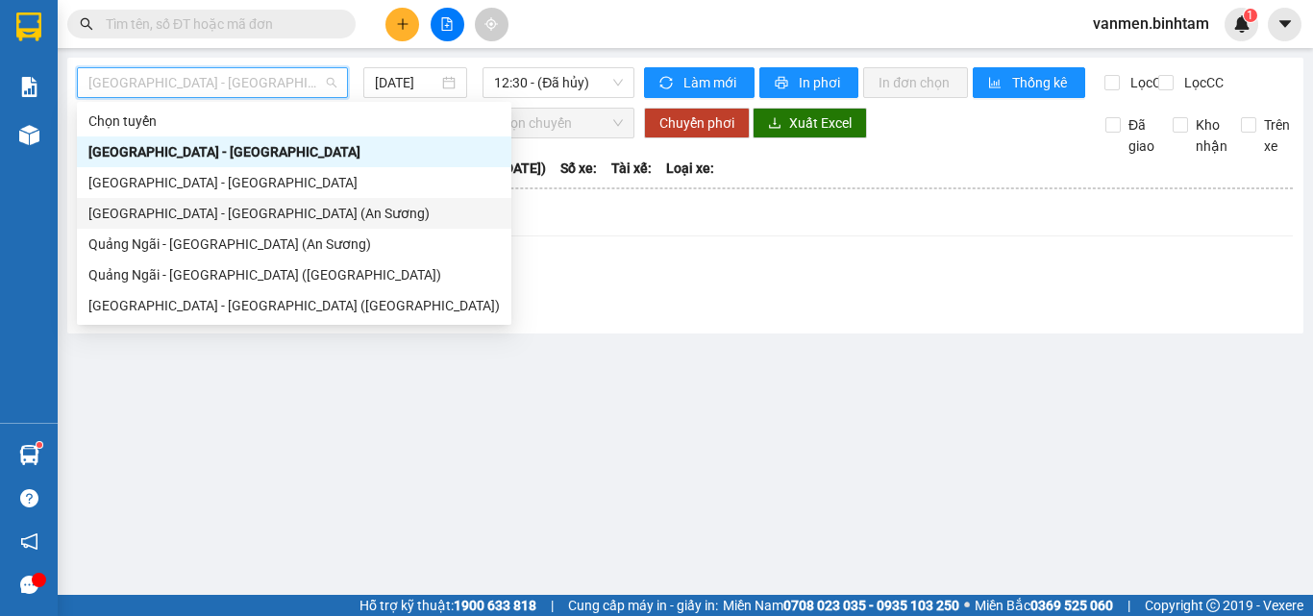
click at [147, 213] on div "[GEOGRAPHIC_DATA] - [GEOGRAPHIC_DATA] (An Sương)" at bounding box center [293, 213] width 411 height 21
type input "[DATE]"
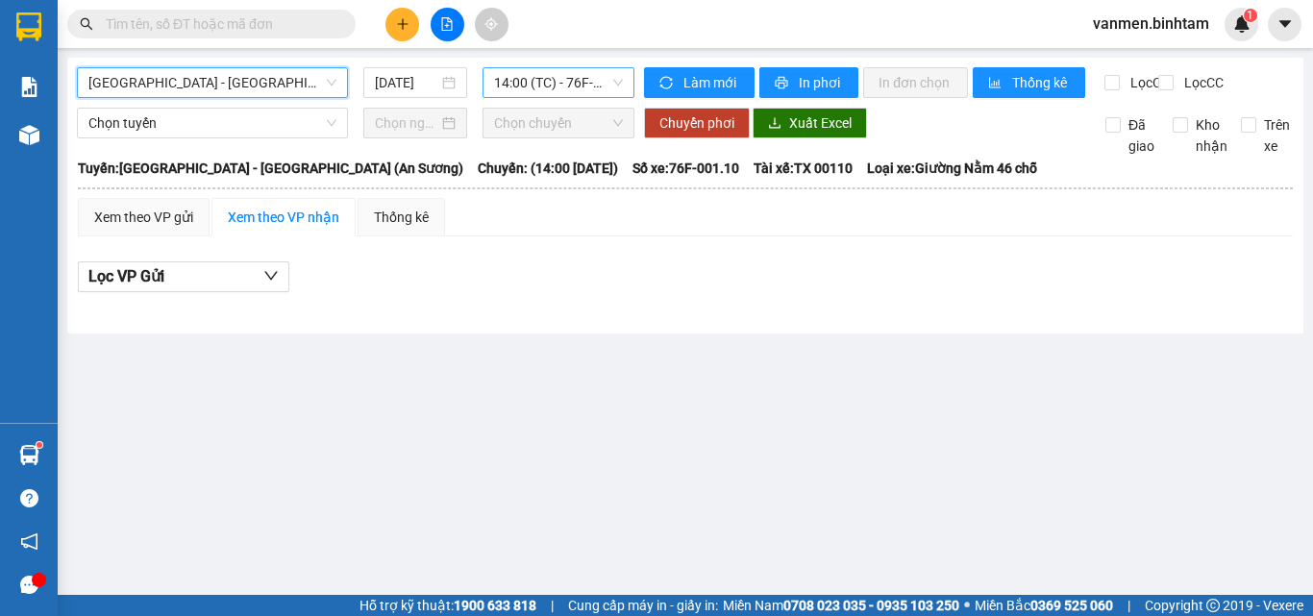
click at [604, 82] on span "14:00 (TC) - 76F-001.10" at bounding box center [558, 82] width 129 height 29
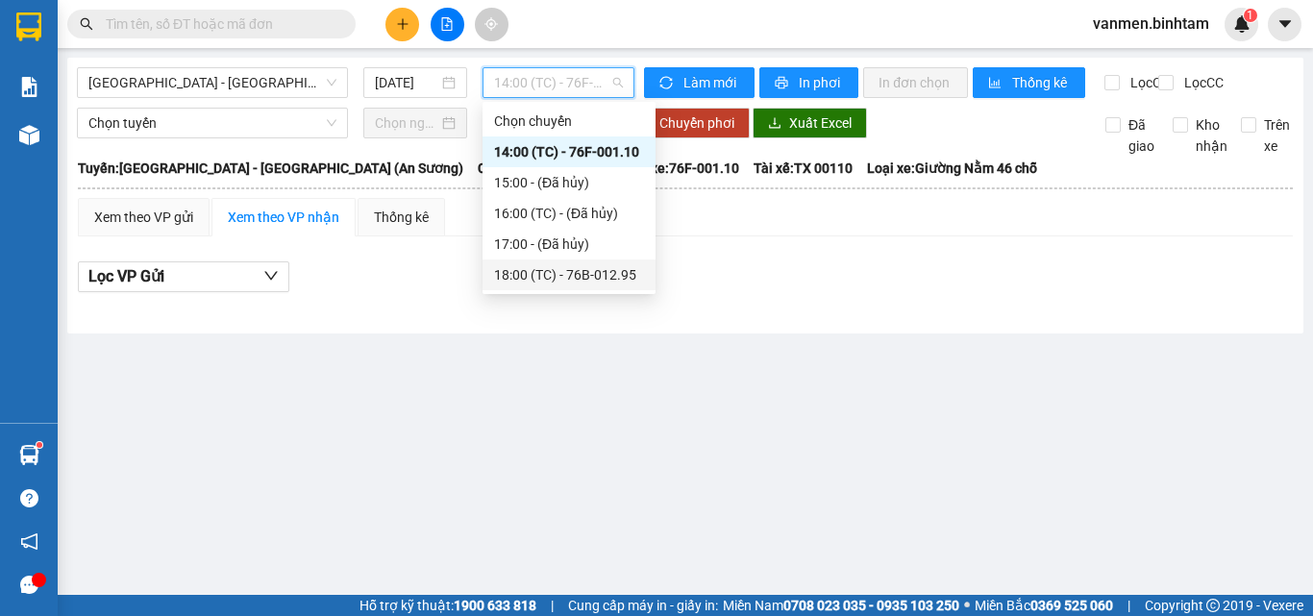
click at [537, 281] on div "18:00 (TC) - 76B-012.95" at bounding box center [569, 274] width 150 height 21
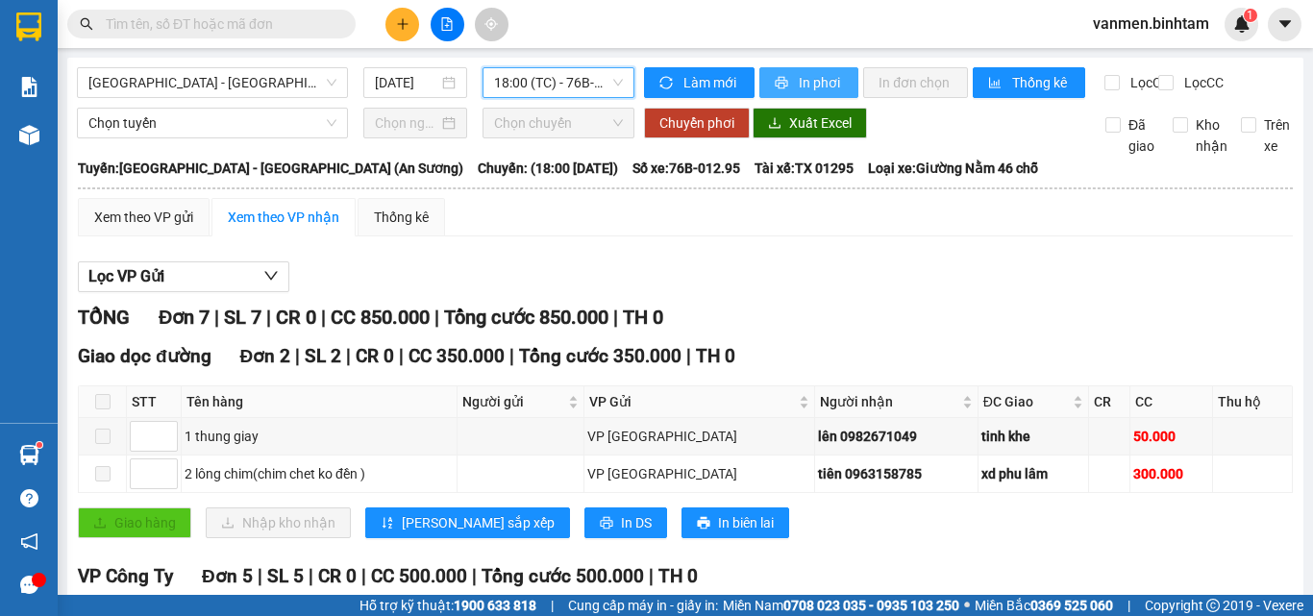
click at [807, 82] on span "In phơi" at bounding box center [821, 82] width 44 height 21
